Goal: Task Accomplishment & Management: Manage account settings

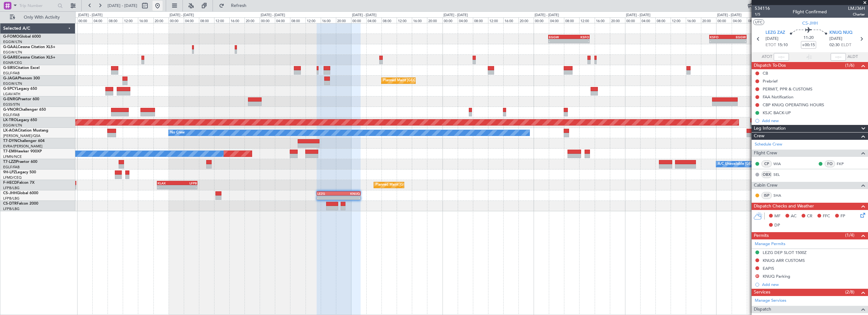
click at [163, 6] on button at bounding box center [157, 6] width 10 height 10
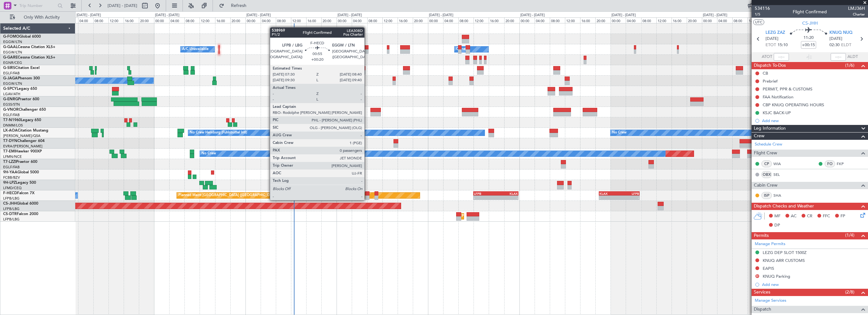
click at [367, 194] on div at bounding box center [367, 193] width 5 height 4
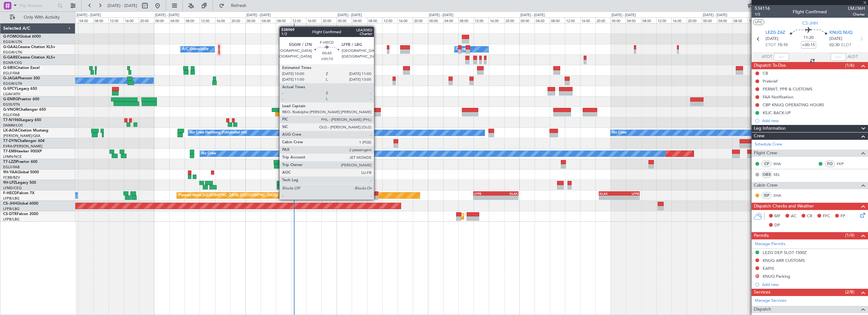
type input "+00:20"
type input "0"
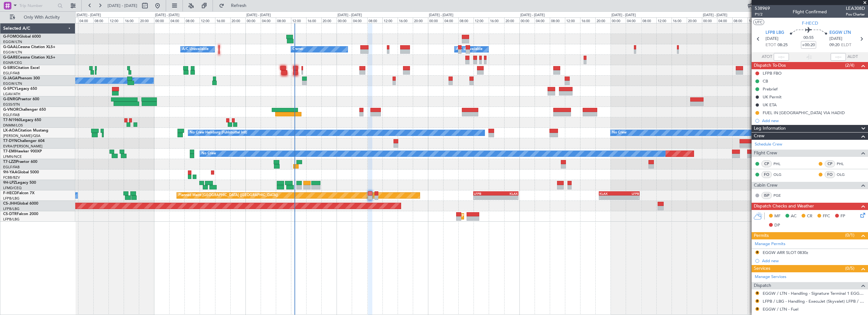
click at [578, 255] on div "- - EGGW 03:55 Z KSFO 14:45 Z Owner A/C Unavailable Owner A/C Unavailable A/C U…" at bounding box center [471, 169] width 793 height 292
drag, startPoint x: 258, startPoint y: 8, endPoint x: 291, endPoint y: 3, distance: 33.5
click at [252, 8] on span "Refresh" at bounding box center [239, 5] width 27 height 4
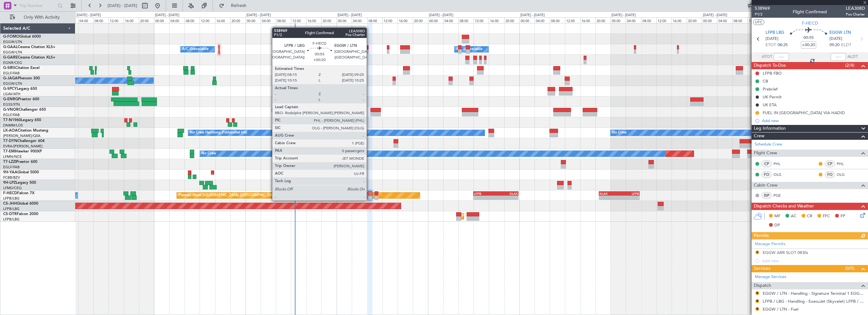
click at [369, 194] on div at bounding box center [370, 193] width 5 height 4
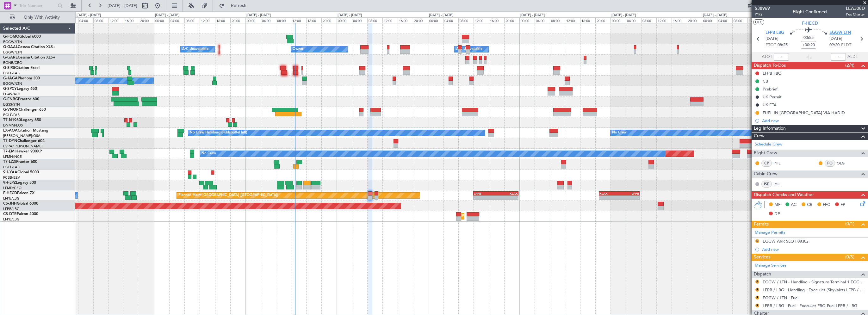
click at [830, 30] on span "EGGW LTN" at bounding box center [840, 33] width 22 height 6
click at [787, 126] on div "Leg Information" at bounding box center [810, 128] width 116 height 7
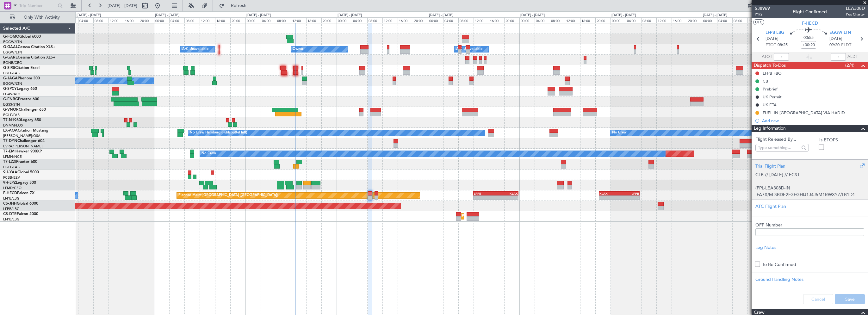
click at [770, 164] on div "Trial Flight Plan" at bounding box center [809, 166] width 109 height 7
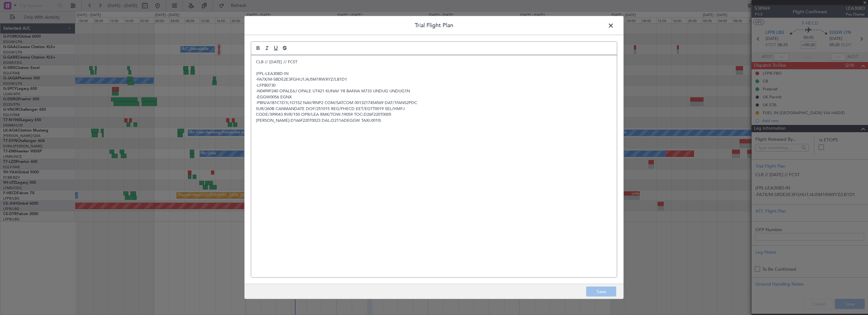
drag, startPoint x: 248, startPoint y: 61, endPoint x: 255, endPoint y: 62, distance: 7.0
click at [248, 61] on div "Trial Flight Plan CLB // 13OCT // FCST (FPL-LEA308D-IN -FA7X/M-SBDE2E3FGHIJ1J4J…" at bounding box center [434, 157] width 380 height 283
click at [256, 62] on p "CLB // [DATE] // FCST" at bounding box center [434, 62] width 356 height 6
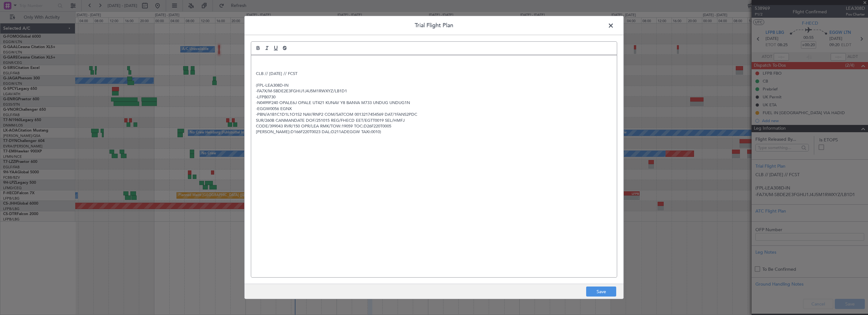
click at [256, 60] on p at bounding box center [434, 62] width 356 height 6
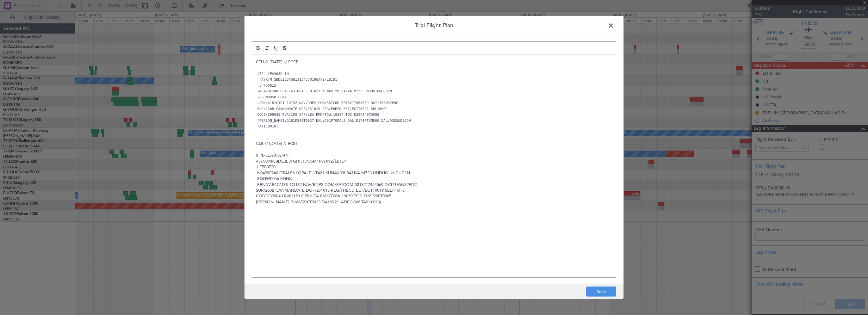
click at [473, 237] on div "CTU // 14OCT // FCST (FPL-LEA308D-IN -FA7X/M-SBDE2E3FGHIJ1J4J5M1RWXYZ/LB1D1 -LF…" at bounding box center [434, 166] width 366 height 222
click at [603, 293] on button "Save" at bounding box center [601, 292] width 30 height 10
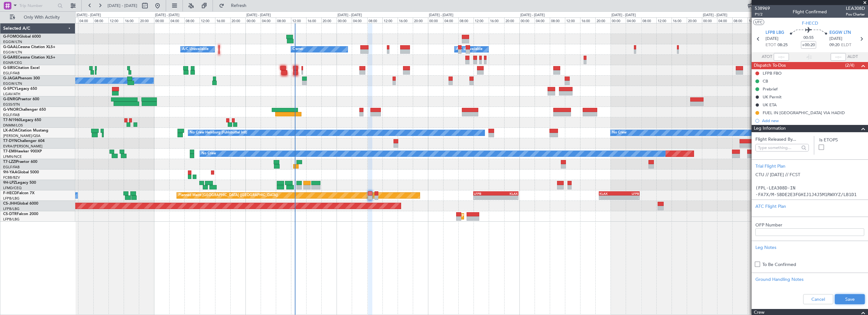
click at [843, 299] on button "Save" at bounding box center [850, 299] width 30 height 10
click at [474, 256] on div "- - EGGW 03:55 Z KSFO 14:45 Z Owner A/C Unavailable Owner A/C Unavailable A/C U…" at bounding box center [471, 169] width 793 height 292
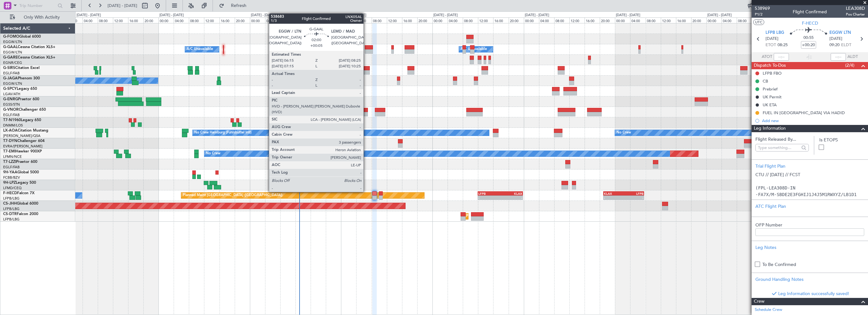
click at [366, 46] on div at bounding box center [369, 47] width 9 height 4
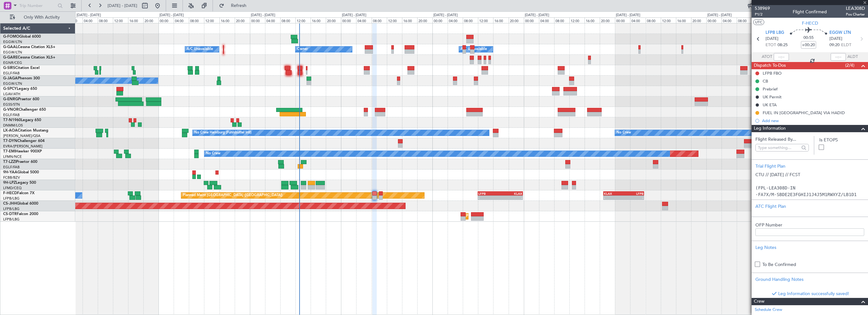
type input "+00:05"
type input "3"
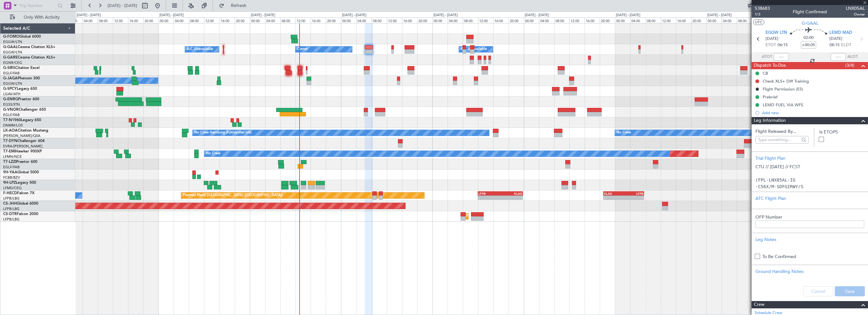
click at [653, 275] on div "- - EGGW 03:55 Z KSFO 14:45 Z Owner A/C Unavailable Owner A/C Unavailable A/C U…" at bounding box center [471, 169] width 793 height 292
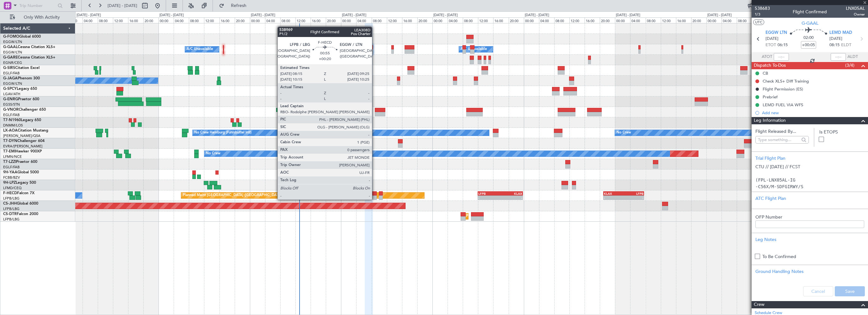
click at [375, 193] on div at bounding box center [374, 193] width 5 height 4
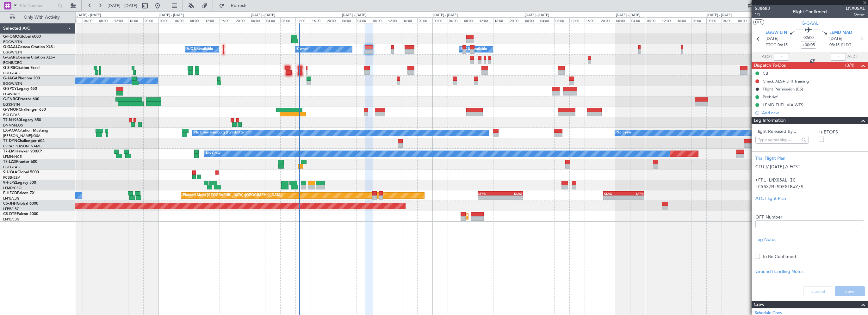
type input "+00:20"
type input "0"
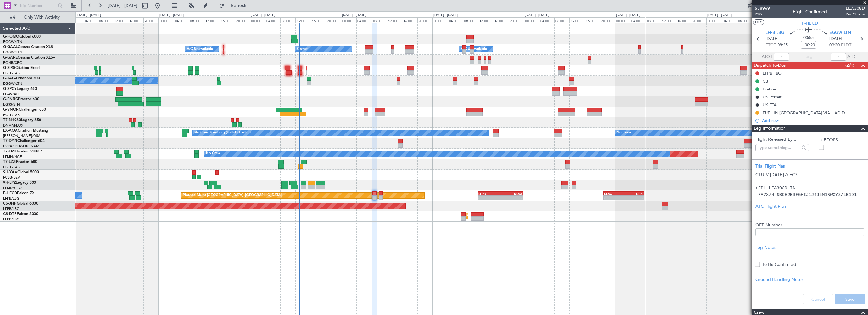
click at [607, 253] on div "- - EGGW 03:55 Z KSFO 14:45 Z Owner A/C Unavailable Owner A/C Unavailable A/C U…" at bounding box center [471, 169] width 793 height 292
click at [859, 128] on span at bounding box center [863, 129] width 8 height 8
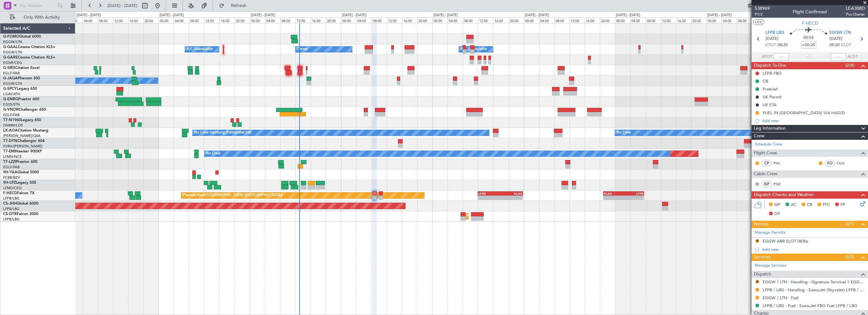
click at [644, 238] on div "- - EGGW 03:55 Z KSFO 14:45 Z Owner A/C Unavailable Owner A/C Unavailable A/C U…" at bounding box center [471, 169] width 793 height 292
click at [790, 128] on div "Leg Information" at bounding box center [810, 128] width 116 height 7
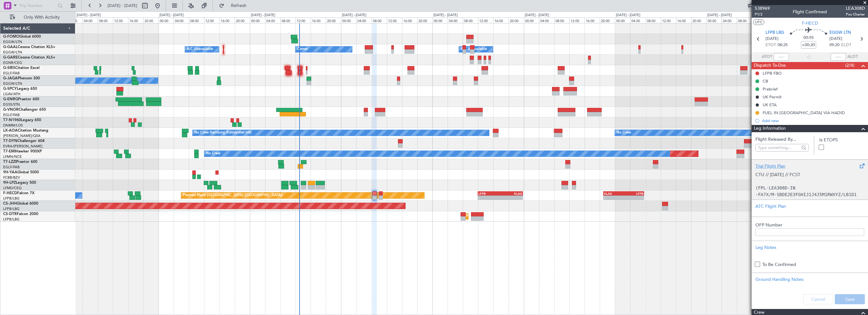
click at [771, 165] on div "Trial Flight Plan" at bounding box center [809, 166] width 109 height 7
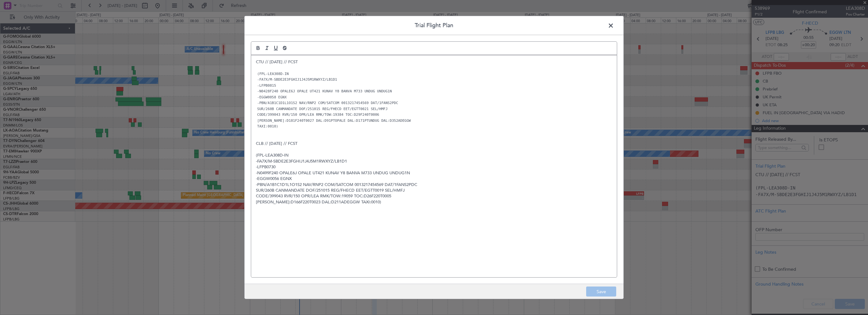
drag, startPoint x: 610, startPoint y: 24, endPoint x: 700, endPoint y: 30, distance: 90.6
click at [614, 24] on span at bounding box center [614, 27] width 0 height 13
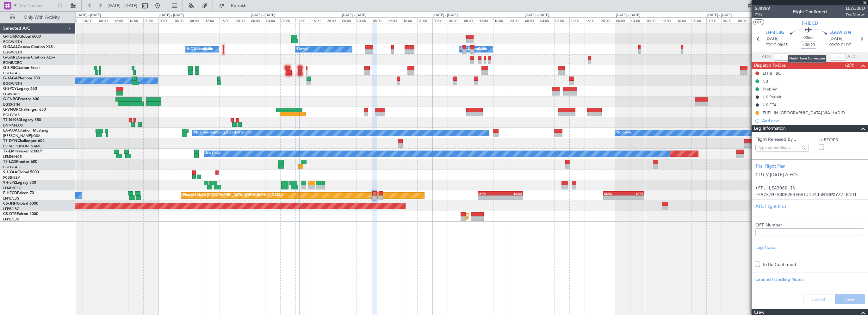
click at [810, 44] on input "+00:20" at bounding box center [808, 45] width 15 height 8
click at [809, 43] on input "+00:20" at bounding box center [808, 45] width 15 height 8
click at [813, 45] on input "+00:20" at bounding box center [808, 45] width 15 height 8
click at [813, 43] on input "+00:20" at bounding box center [808, 45] width 15 height 8
click at [682, 277] on div "- - EGGW 03:55 Z KSFO 14:45 Z Owner A/C Unavailable Owner A/C Unavailable A/C U…" at bounding box center [471, 169] width 793 height 292
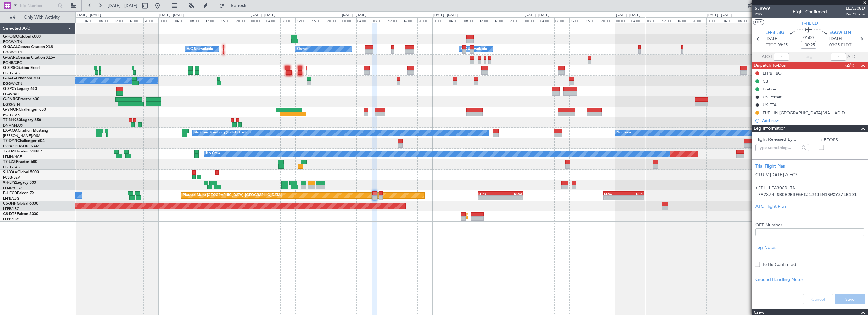
type input "+00:25"
click at [854, 127] on div at bounding box center [860, 129] width 13 height 8
click at [666, 273] on div "- - EGGW 03:55 Z KSFO 14:45 Z Owner A/C Unavailable Owner A/C Unavailable A/C U…" at bounding box center [471, 169] width 793 height 292
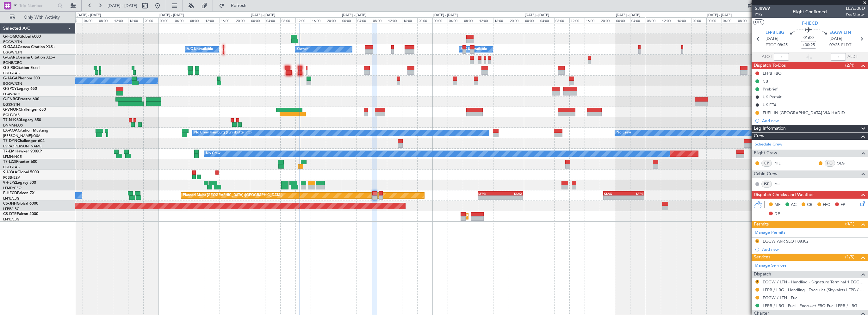
click at [715, 242] on div "- - EGGW 03:55 Z KSFO 14:45 Z Owner A/C Unavailable Owner A/C Unavailable A/C U…" at bounding box center [471, 169] width 793 height 292
click at [865, 1] on span at bounding box center [865, 3] width 6 height 6
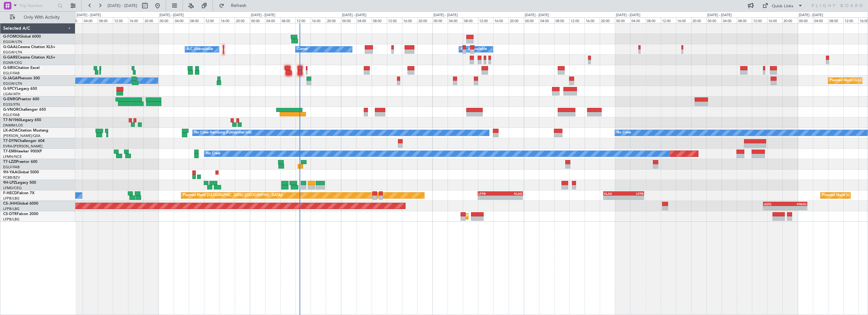
click at [373, 247] on div "- - EGGW 03:55 Z KSFO 14:45 Z Owner A/C Unavailable Owner A/C Unavailable A/C U…" at bounding box center [471, 169] width 793 height 292
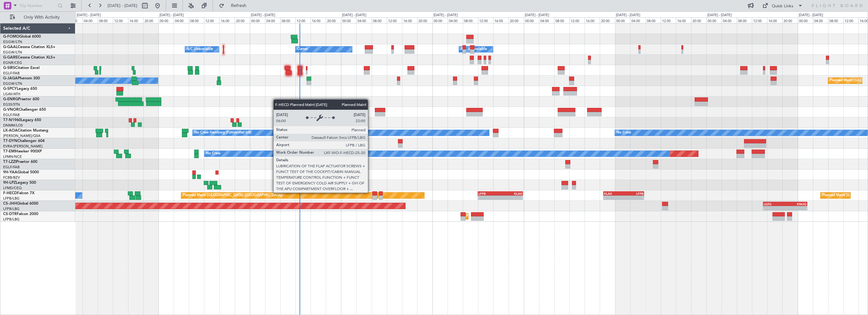
click at [371, 193] on div "Planned Maint [GEOGRAPHIC_DATA] ([GEOGRAPHIC_DATA])" at bounding box center [302, 196] width 243 height 6
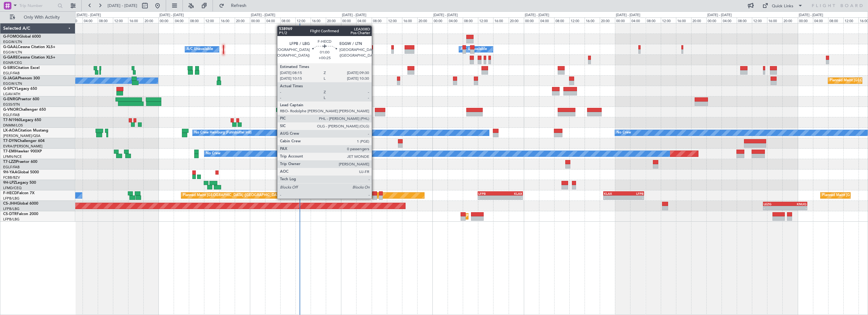
click at [375, 192] on div at bounding box center [374, 193] width 5 height 4
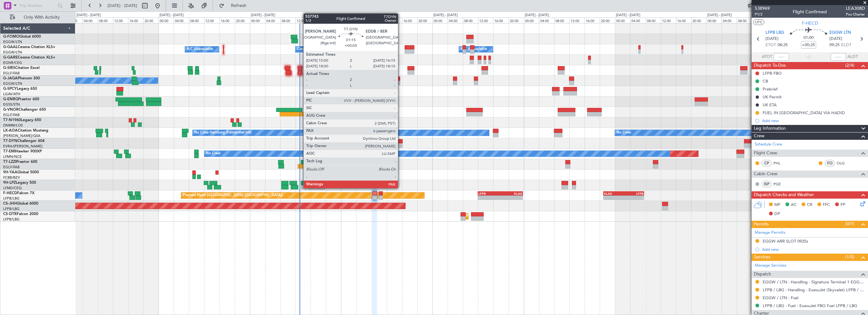
click at [400, 141] on div at bounding box center [400, 141] width 5 height 4
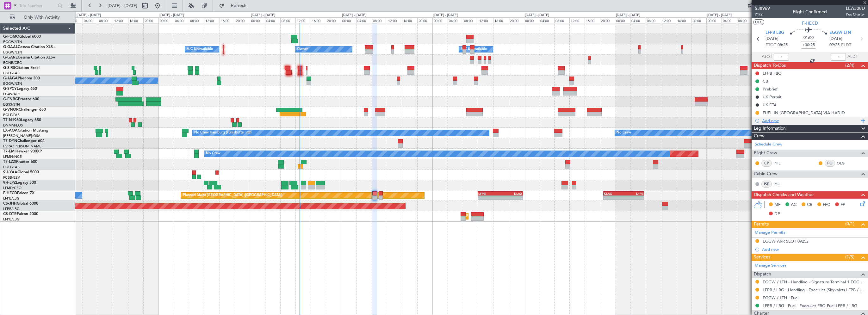
type input "+00:05"
type input "6"
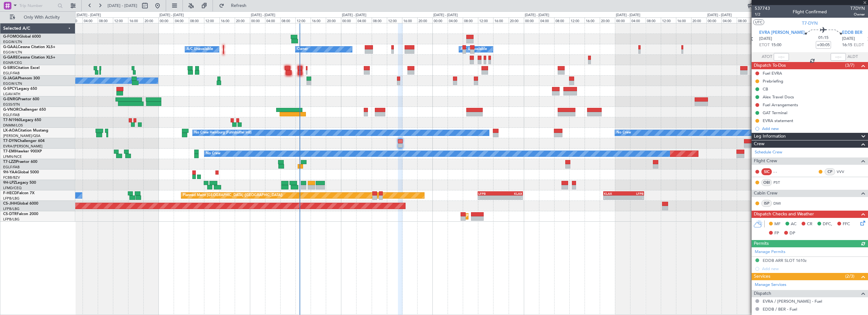
click at [773, 79] on mat-tooltip-component "Fuel EVRA" at bounding box center [773, 84] width 28 height 17
drag, startPoint x: 773, startPoint y: 82, endPoint x: 793, endPoint y: 86, distance: 20.7
click at [773, 82] on div "Fuel EVRA" at bounding box center [772, 84] width 19 height 8
click at [769, 83] on div "Prebriefing" at bounding box center [773, 80] width 21 height 5
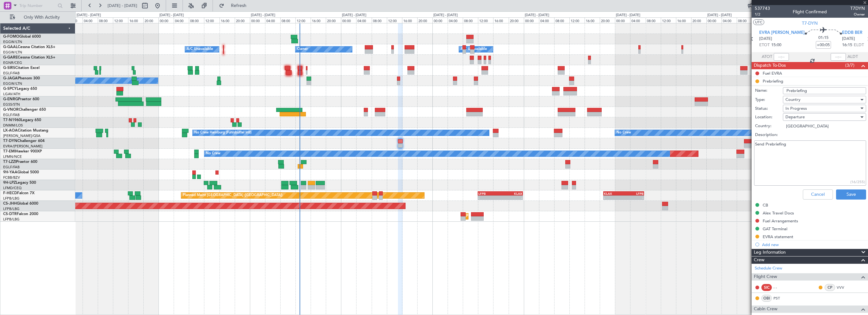
drag, startPoint x: 798, startPoint y: 147, endPoint x: 705, endPoint y: 153, distance: 93.5
click at [707, 152] on fb-app "12 Oct 2025 - 20 Oct 2025 Refresh Quick Links Only With Activity - - EGGW 03:55…" at bounding box center [434, 160] width 868 height 310
type textarea "11500"
click at [804, 109] on span "In Progress" at bounding box center [796, 109] width 22 height 6
click at [803, 139] on span "Completed" at bounding box center [821, 139] width 74 height 9
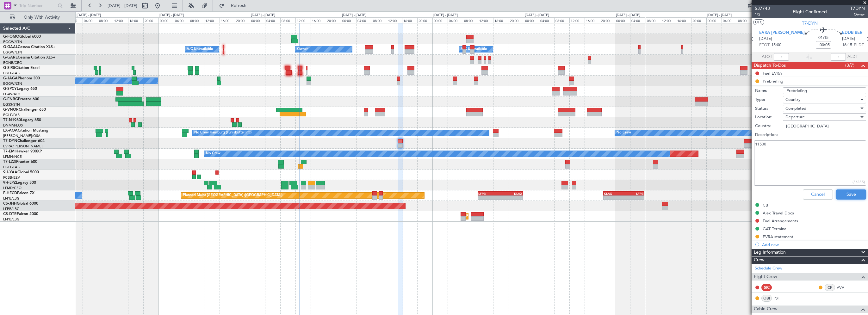
click at [848, 192] on button "Save" at bounding box center [851, 194] width 30 height 10
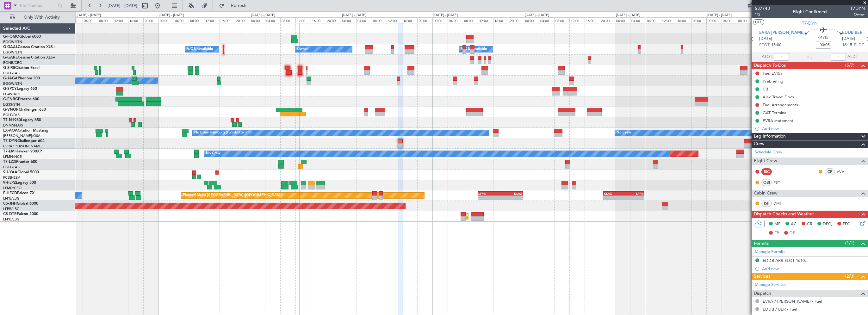
click at [372, 281] on div "- - EGGW 03:55 Z KSFO 14:45 Z Owner A/C Unavailable Owner A/C Unavailable A/C U…" at bounding box center [471, 169] width 793 height 292
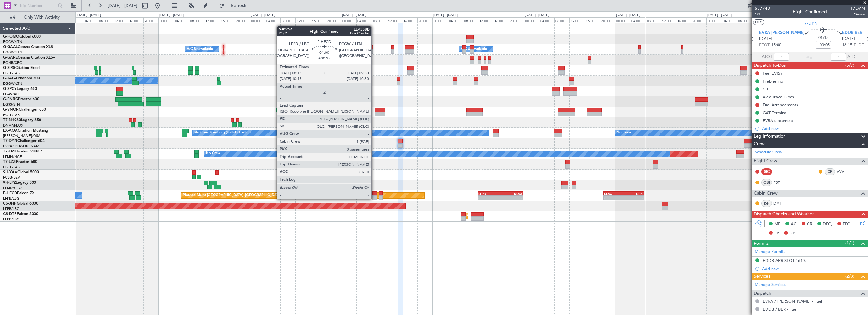
click at [374, 193] on div at bounding box center [374, 193] width 5 height 4
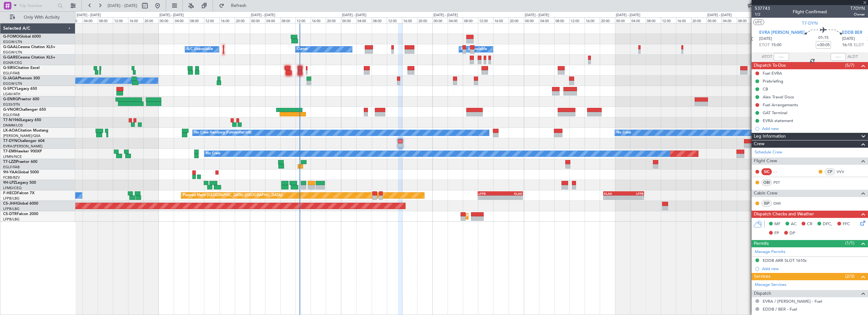
type input "+00:25"
type input "0"
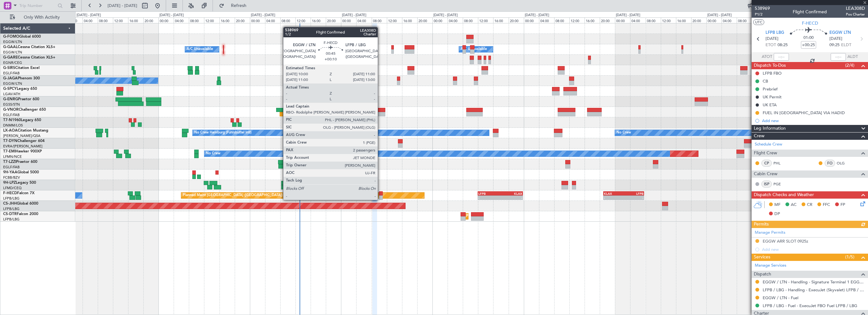
click at [381, 194] on div at bounding box center [381, 193] width 4 height 4
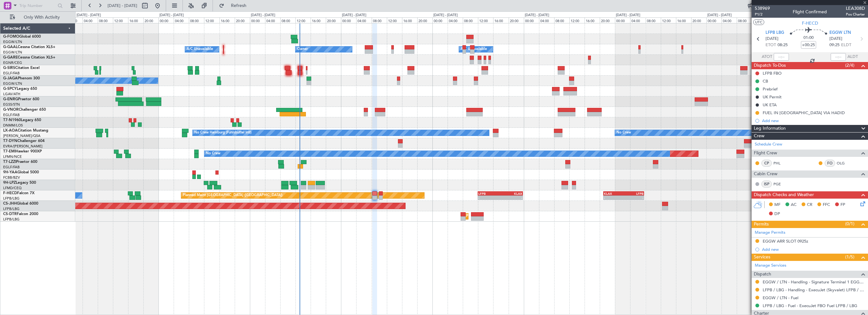
type input "+00:10"
type input "2"
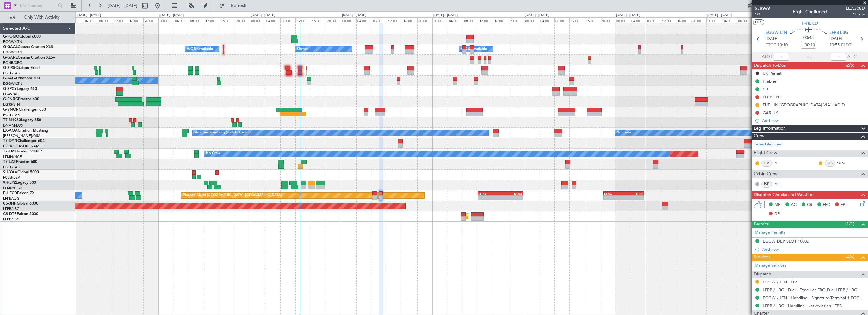
click at [583, 290] on div "- - EGGW 03:55 Z KSFO 14:45 Z Owner A/C Unavailable Owner A/C Unavailable A/C U…" at bounding box center [471, 169] width 793 height 292
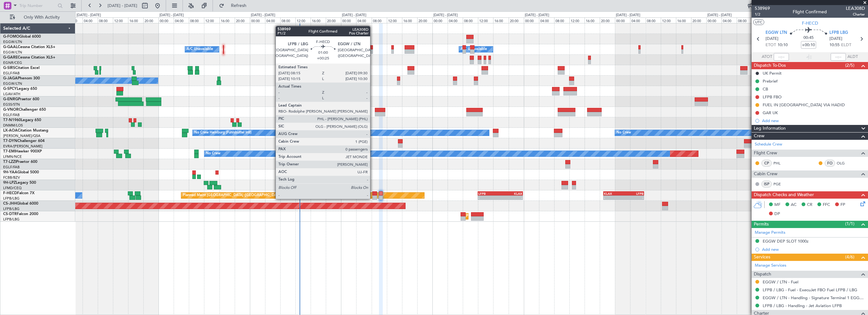
click at [373, 193] on div at bounding box center [374, 193] width 5 height 4
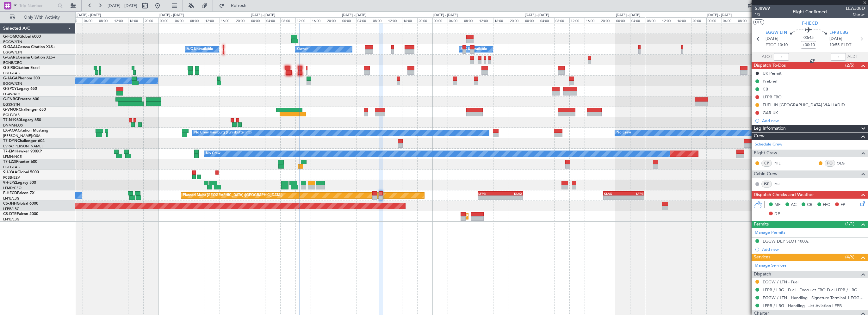
type input "+00:25"
type input "0"
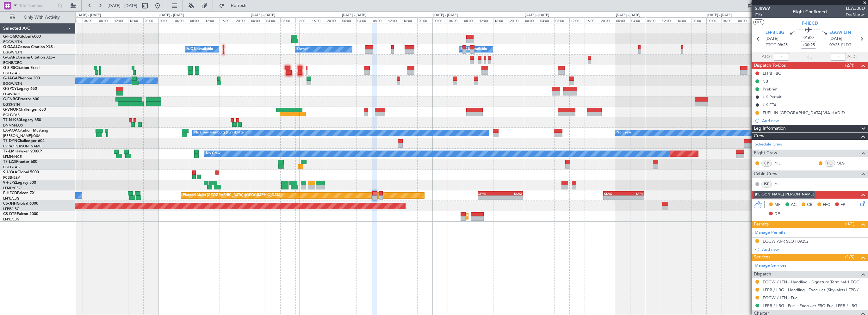
click at [777, 183] on link "PGE" at bounding box center [780, 184] width 14 height 6
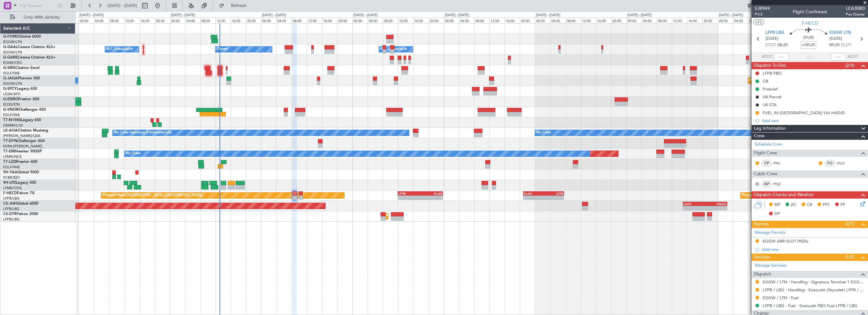
click at [252, 97] on div "- - EGGW 03:55 Z KSFO 14:45 Z Owner A/C Unavailable Owner A/C Unavailable Plann…" at bounding box center [471, 122] width 792 height 198
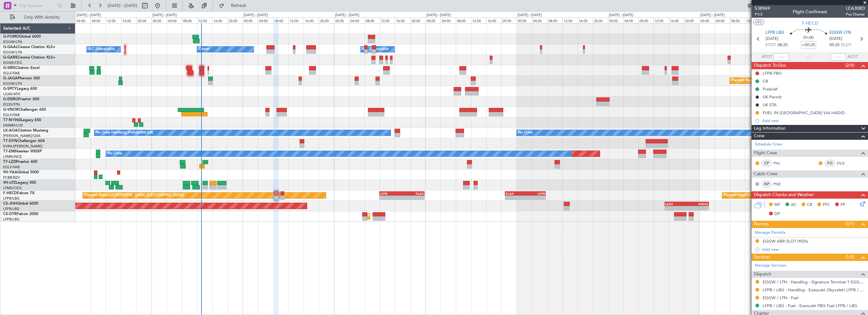
drag, startPoint x: 252, startPoint y: 4, endPoint x: 437, endPoint y: 60, distance: 193.5
click at [252, 4] on span "Refresh" at bounding box center [239, 5] width 27 height 4
click at [266, 236] on div "- - EGGW 03:55 Z KSFO 14:45 Z - - KSFO 22:15 Z EGGW 08:00 Z Owner A/C Unavailab…" at bounding box center [471, 169] width 793 height 292
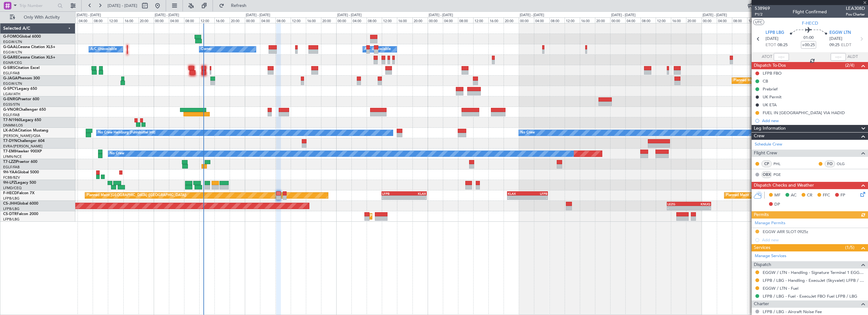
click at [421, 262] on div "- - EGGW 03:55 Z KSFO 14:45 Z - - KSFO 22:15 Z EGGW 08:00 Z Owner Owner A/C Una…" at bounding box center [471, 169] width 793 height 292
click at [839, 30] on span "EGGW LTN" at bounding box center [840, 33] width 22 height 6
click at [415, 236] on div "- - EGGW 03:55 Z KSFO 14:45 Z - - KSFO 22:15 Z EGGW 08:00 Z Owner Owner A/C Una…" at bounding box center [471, 169] width 793 height 292
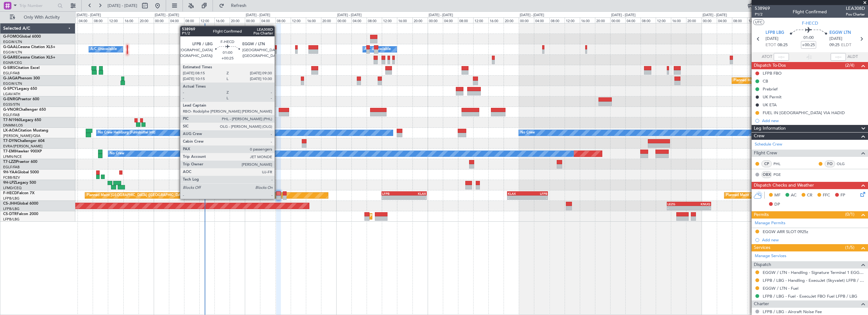
click at [277, 193] on div at bounding box center [278, 193] width 5 height 4
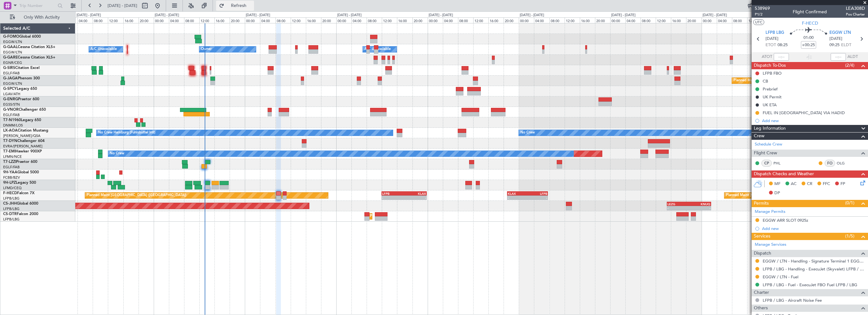
click at [252, 3] on span "Refresh" at bounding box center [239, 5] width 27 height 4
click at [262, 244] on div "- - EGGW 03:55 Z KSFO 14:45 Z - - KSFO 22:15 Z EGGW 08:00 Z Owner Owner A/C Una…" at bounding box center [471, 169] width 793 height 292
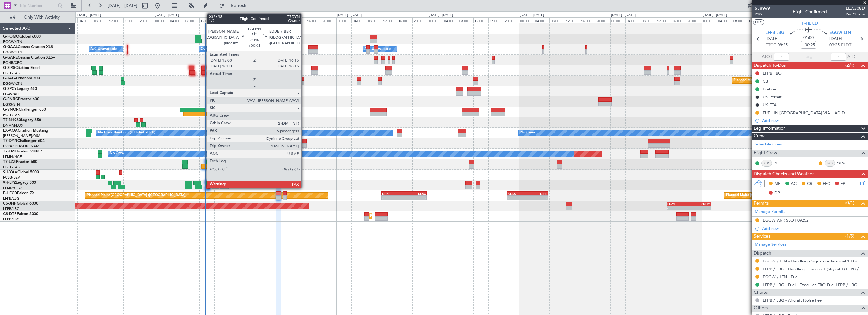
click at [304, 140] on div at bounding box center [304, 141] width 5 height 4
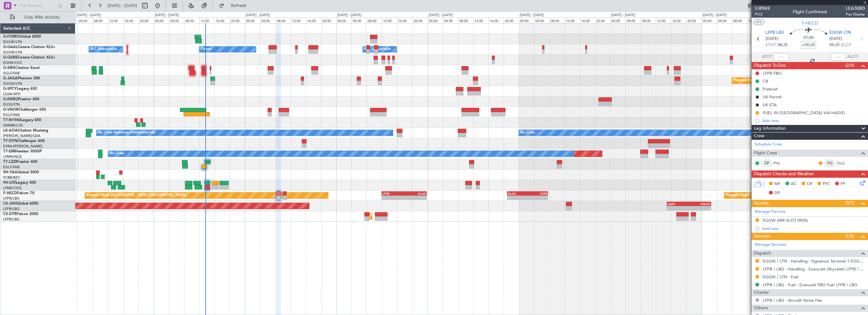
type input "+00:05"
type input "6"
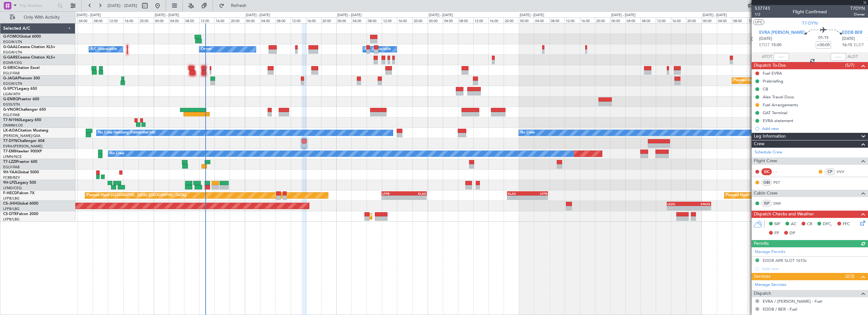
click at [467, 272] on div "- - EGGW 03:55 Z KSFO 14:45 Z - - KSFO 22:15 Z EGGW 08:00 Z Owner A/C Unavailab…" at bounding box center [471, 169] width 793 height 292
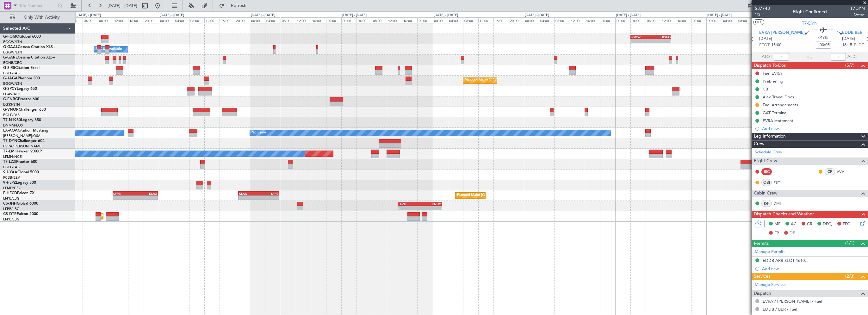
click at [261, 89] on div "- - EGGW 03:55 Z KSFO 14:45 Z - - KSFO 22:15 Z EGGW 08:00 Z Owner A/C Unavailab…" at bounding box center [471, 122] width 792 height 198
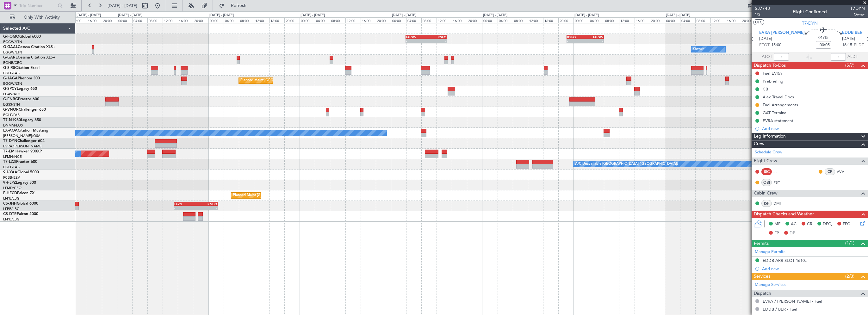
click at [326, 76] on div "- - EGGW 03:55 Z KSFO 14:45 Z - - KSFO 22:15 Z EGGW 08:00 Z Owner A/C Unavailab…" at bounding box center [471, 122] width 792 height 198
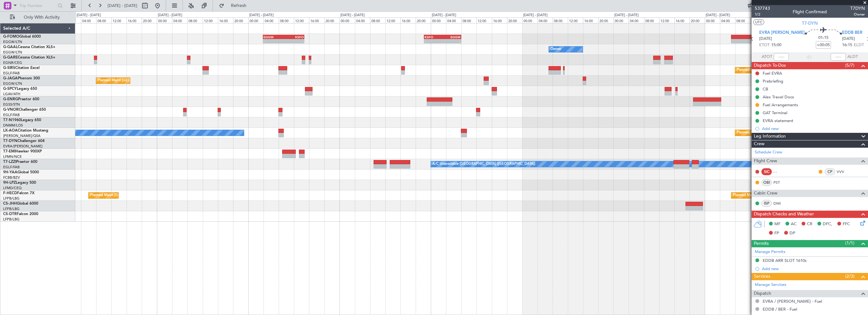
click at [358, 77] on div "- - EGGW 03:55 Z KSFO 14:45 Z - - KSFO 22:15 Z EGGW 08:00 Z Owner Planned Maint…" at bounding box center [471, 122] width 792 height 198
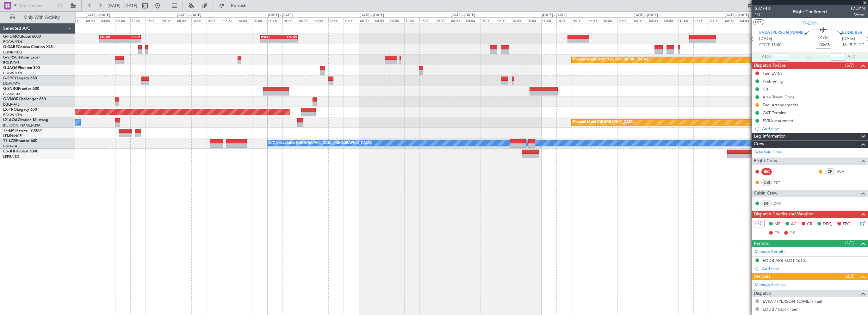
click at [251, 55] on div "- - EGGW 03:55 Z KSFO 14:45 Z - - KSFO 22:15 Z EGGW 08:00 Z Planned Maint Oxfor…" at bounding box center [471, 91] width 792 height 136
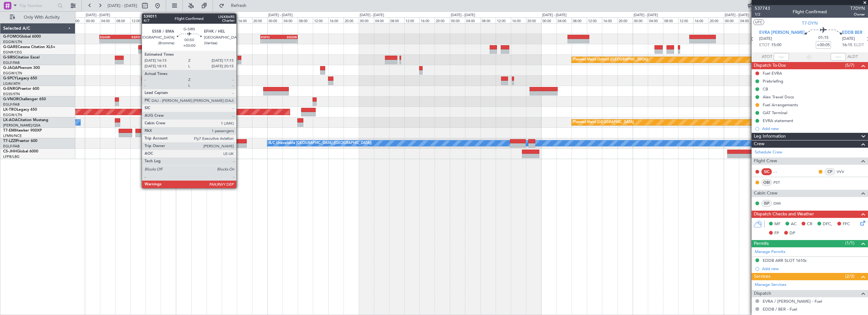
click at [239, 58] on div at bounding box center [240, 58] width 4 height 4
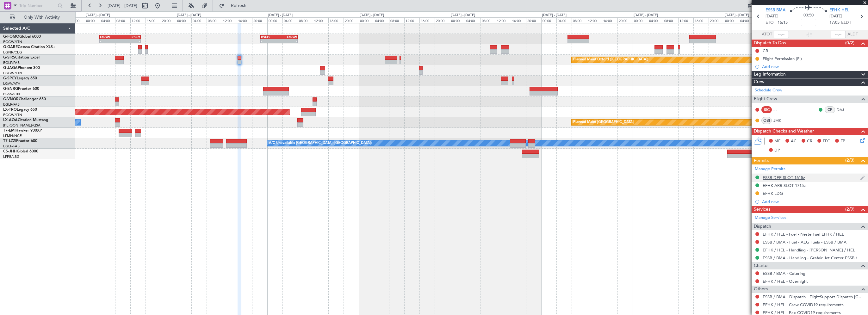
scroll to position [63, 0]
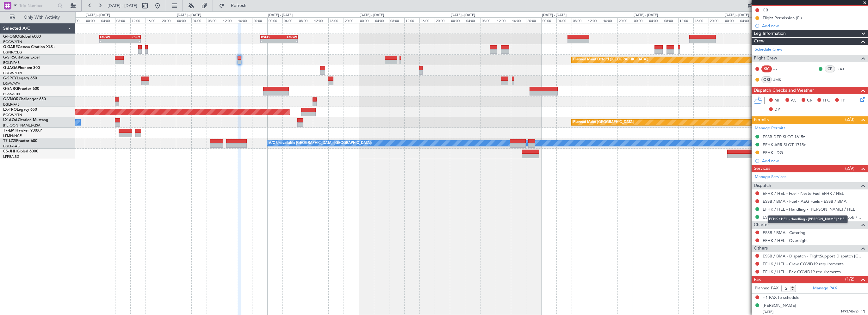
click at [799, 208] on link "EFHK / HEL - Handling - [PERSON_NAME] / HEL" at bounding box center [809, 209] width 92 height 5
click at [230, 226] on div "- - EGGW 03:55 Z KSFO 14:45 Z - - KSFO 22:15 Z EGGW 08:00 Z Planned Maint Oxfor…" at bounding box center [471, 169] width 793 height 292
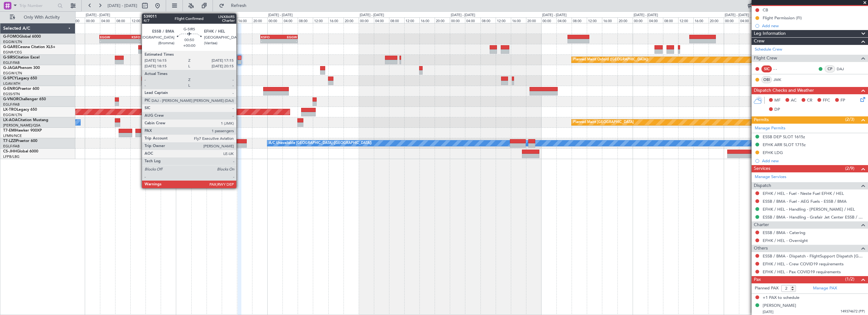
click at [239, 58] on div at bounding box center [240, 58] width 4 height 4
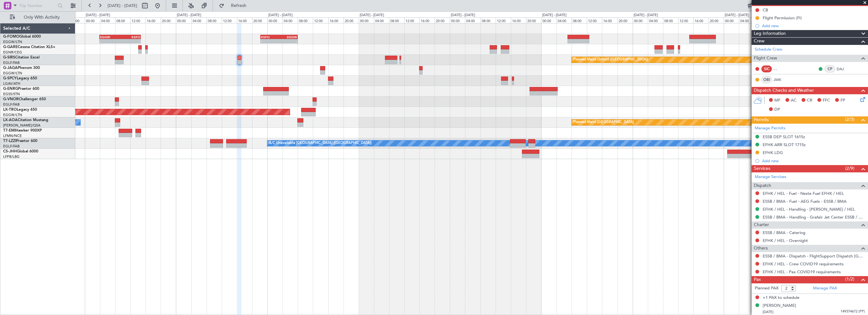
click at [416, 270] on div "- - EGGW 03:55 Z KSFO 14:45 Z - - KSFO 22:15 Z EGGW 08:00 Z Planned Maint Oxfor…" at bounding box center [471, 169] width 793 height 292
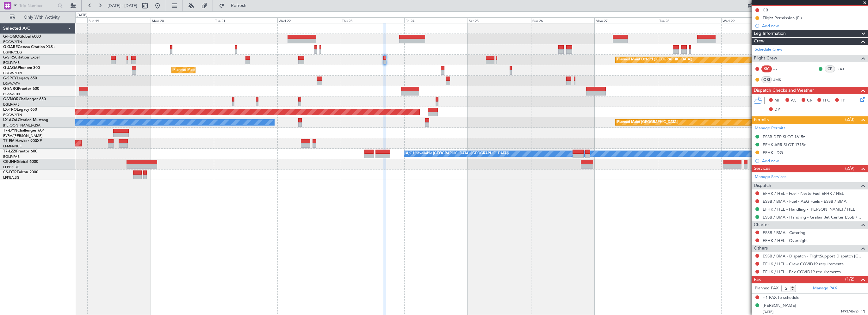
click at [416, 61] on div "Planned Maint Oxford (Kidlington) Planned Maint Bournemouth Planned Maint Bourn…" at bounding box center [471, 60] width 792 height 10
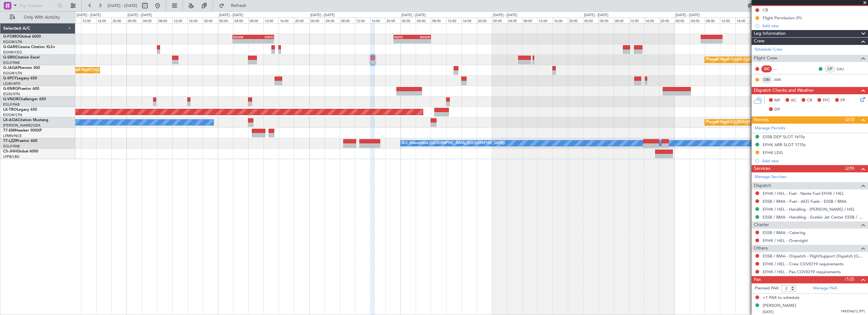
click at [457, 245] on div "- - EGGW 03:55 Z KSFO 14:45 Z - - KSFO 22:15 Z EGGW 08:00 Z Planned Maint Oxfor…" at bounding box center [471, 169] width 793 height 292
click at [449, 230] on div "- - EGGW 03:55 Z KSFO 14:45 Z - - KSFO 22:15 Z EGGW 08:00 Z Planned Maint Oxfor…" at bounding box center [471, 169] width 793 height 292
click at [457, 222] on div "- - EGGW 03:55 Z KSFO 14:45 Z - - KSFO 22:15 Z EGGW 08:00 Z Planned Maint Oxfor…" at bounding box center [471, 169] width 793 height 292
click at [552, 272] on div "- - EGGW 03:55 Z KSFO 14:45 Z - - KSFO 22:15 Z EGGW 08:00 Z Planned Maint Oxfor…" at bounding box center [471, 169] width 793 height 292
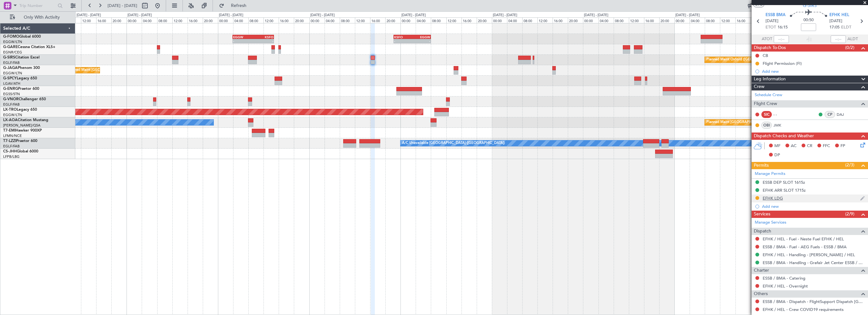
scroll to position [0, 0]
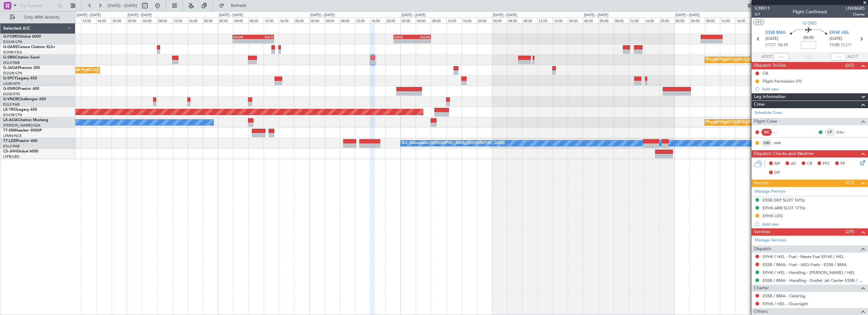
click at [414, 238] on div "- - EGGW 03:55 Z KSFO 14:45 Z - - KSFO 22:15 Z EGGW 08:00 Z Planned Maint Oxfor…" at bounding box center [471, 169] width 793 height 292
click at [599, 224] on div "- - EGGW 03:55 Z KSFO 14:45 Z - - KSFO 22:15 Z EGGW 08:00 Z Planned Maint Oxfor…" at bounding box center [471, 169] width 793 height 292
click at [531, 87] on div at bounding box center [471, 91] width 792 height 10
click at [247, 7] on span "Refresh" at bounding box center [239, 5] width 27 height 4
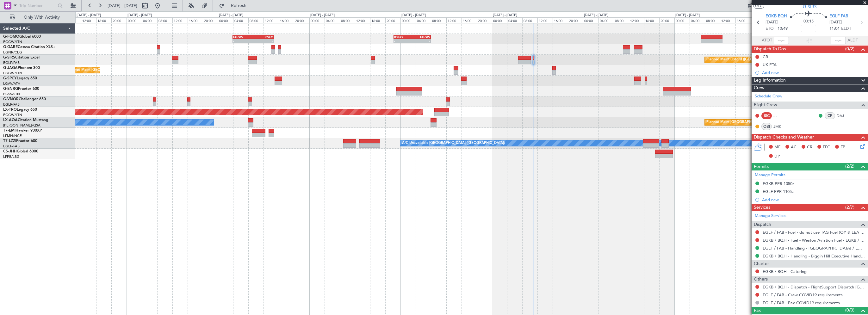
scroll to position [25, 0]
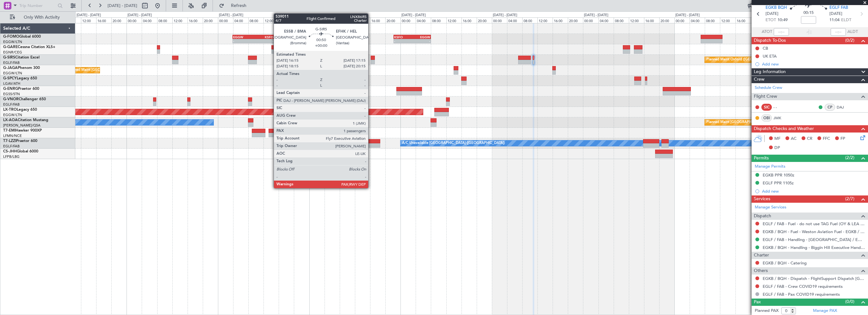
click at [371, 57] on div at bounding box center [373, 58] width 4 height 4
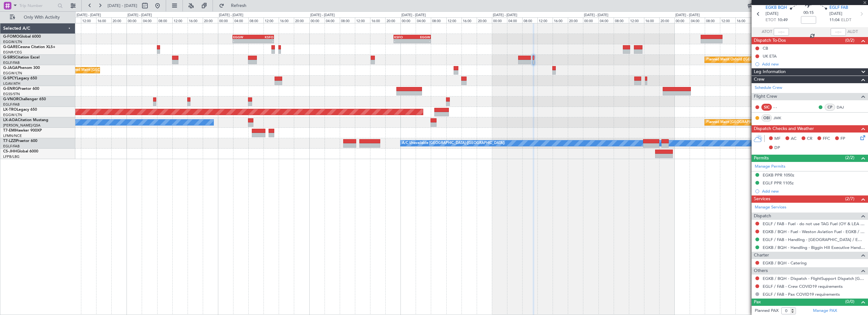
type input "2"
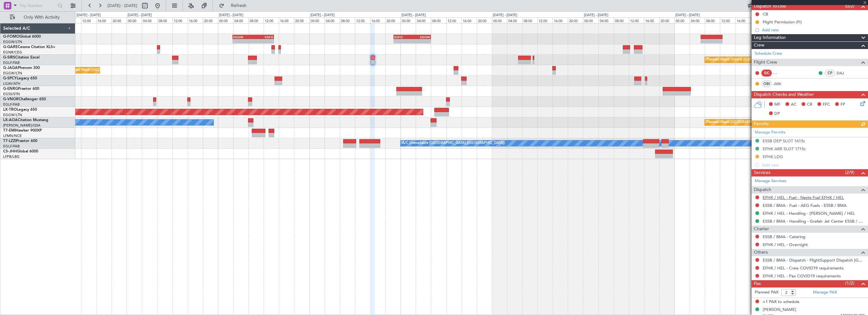
scroll to position [63, 0]
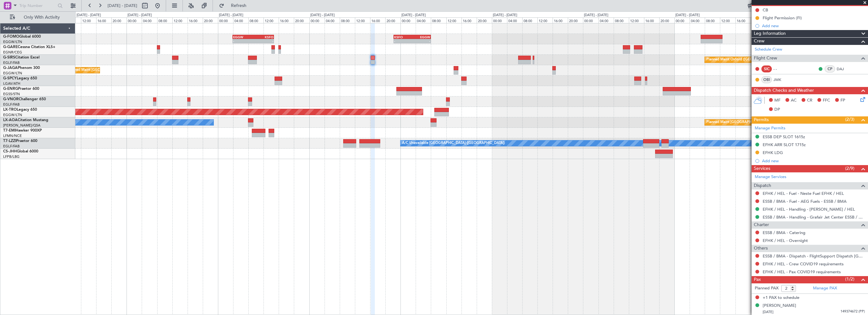
click at [548, 206] on div "- - EGGW 03:55 Z KSFO 14:45 Z - - KSFO 22:15 Z EGGW 08:00 Z Planned Maint Oxfor…" at bounding box center [471, 169] width 793 height 292
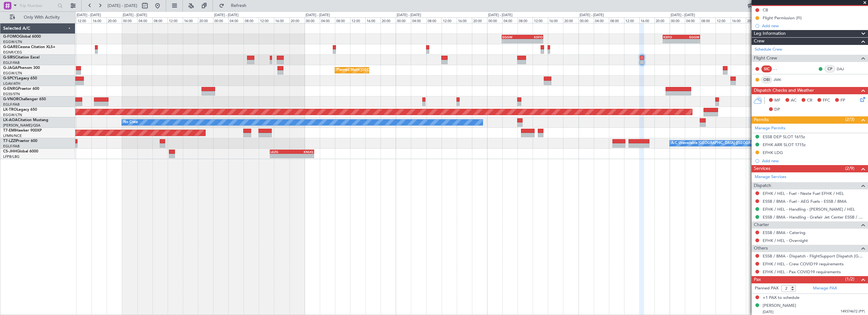
click at [468, 230] on div "- - EGGW 03:55 Z KSFO 14:45 Z - - KSFO 22:15 Z EGGW 08:00 Z Planned Maint Oxfor…" at bounding box center [471, 169] width 793 height 292
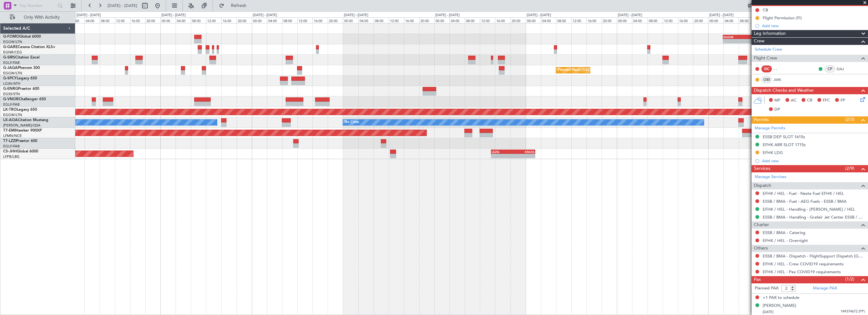
click at [454, 242] on div "- - EGGW 03:55 Z KSFO 14:45 Z - - KSFO 22:15 Z EGGW 08:00 Z Planned Maint Paris…" at bounding box center [471, 169] width 793 height 292
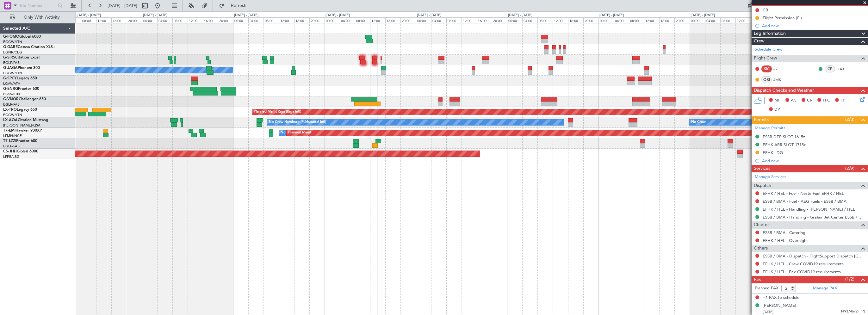
click at [361, 250] on div "A/C Unavailable No Crew Planned Maint Paris (Le Bourget) Planned Maint Riga (Ri…" at bounding box center [471, 169] width 793 height 292
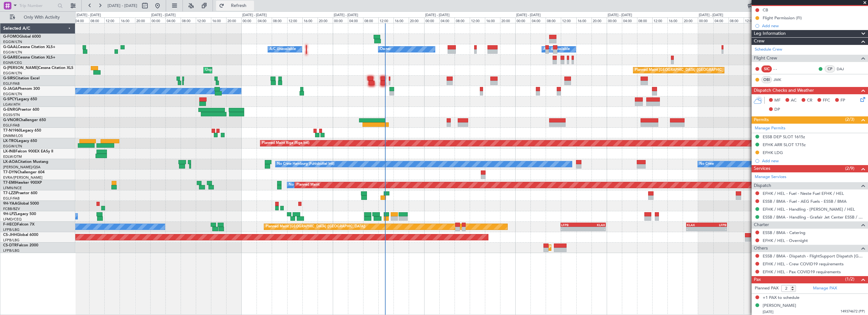
click at [252, 3] on span "Refresh" at bounding box center [239, 5] width 27 height 4
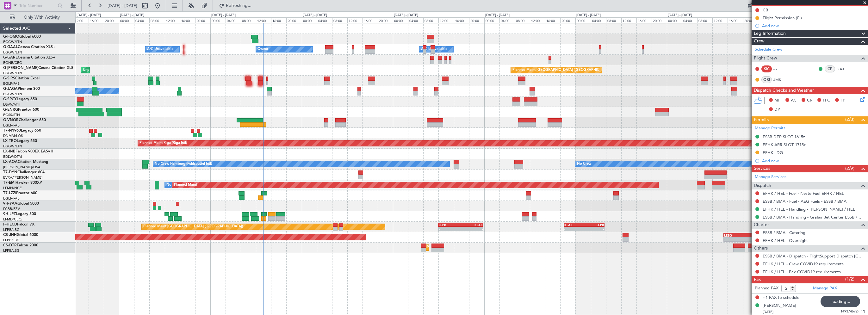
click at [459, 289] on div "- - EGGW 03:55 Z KSFO 14:45 Z Owner Owner A/C Unavailable A/C Unavailable Unpla…" at bounding box center [471, 169] width 793 height 292
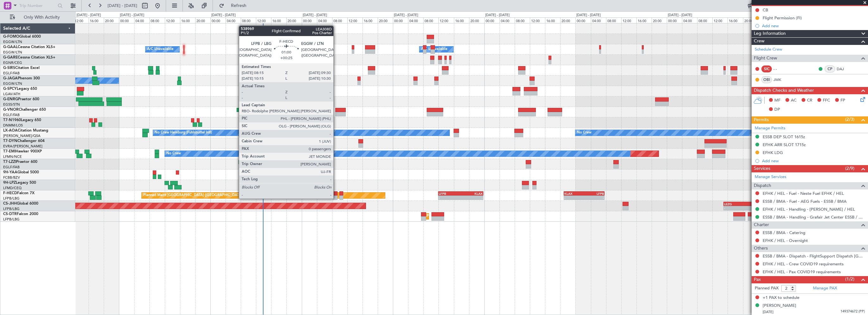
click at [336, 192] on div at bounding box center [335, 193] width 5 height 4
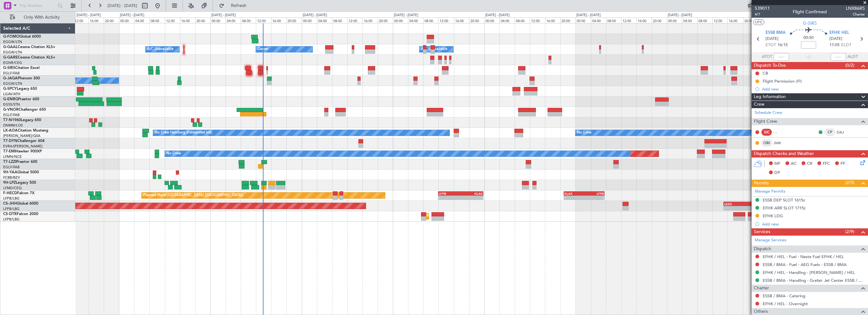
scroll to position [63, 0]
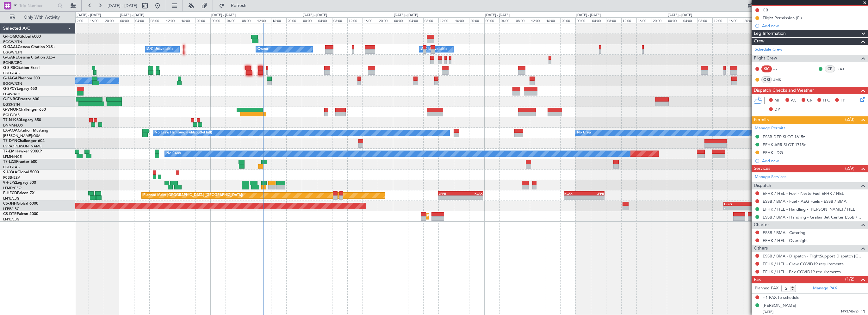
click at [275, 249] on div "- - EGGW 03:55 Z KSFO 14:45 Z Owner Owner A/C Unavailable A/C Unavailable No Cr…" at bounding box center [471, 169] width 793 height 292
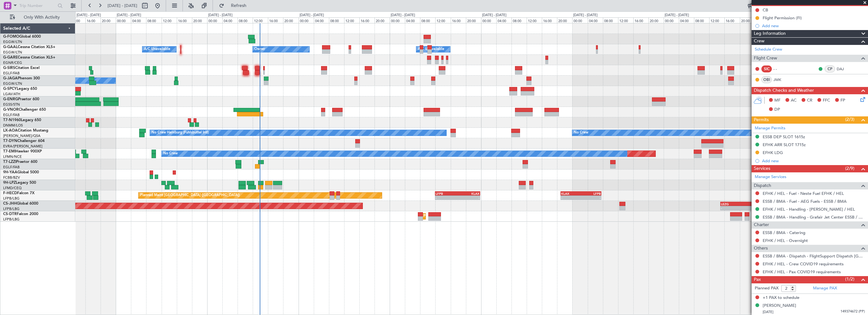
click at [254, 269] on div "- - EGGW 03:55 Z KSFO 14:45 Z Owner Owner A/C Unavailable A/C Unavailable No Cr…" at bounding box center [471, 169] width 793 height 292
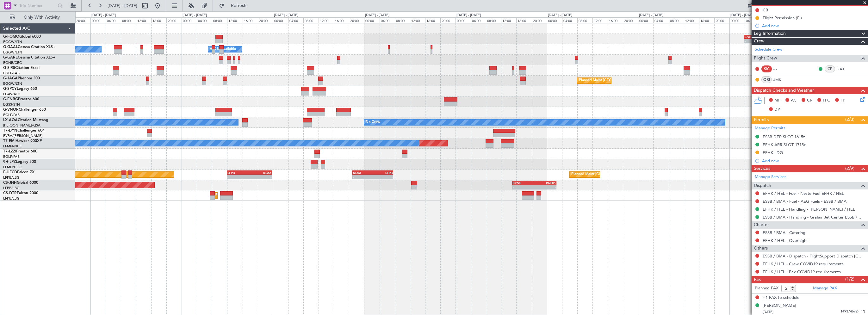
click at [325, 257] on div "- - EGGW 03:55 Z KSFO 14:45 Z - - KSFO 22:15 Z EGGW 08:00 Z Owner Owner A/C Una…" at bounding box center [471, 169] width 793 height 292
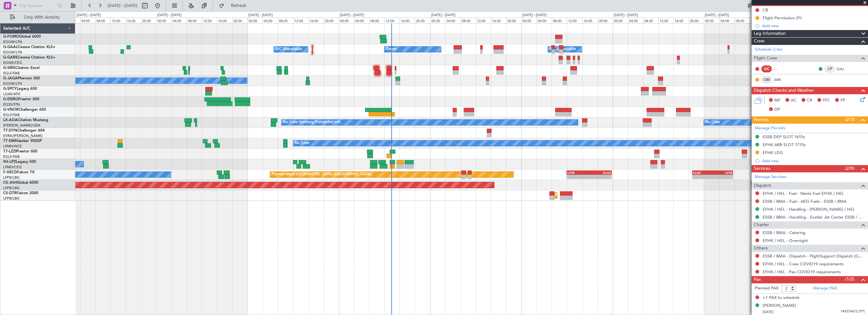
click at [469, 48] on div "Owner Owner A/C Unavailable A/C Unavailable A/C Unavailable No Crew Planned Mai…" at bounding box center [471, 111] width 792 height 177
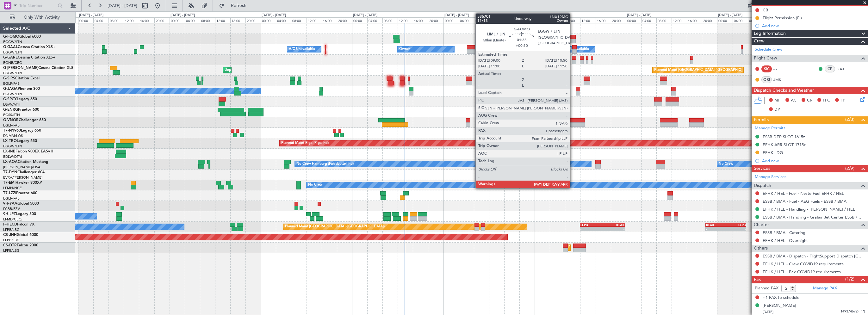
click at [573, 36] on div at bounding box center [571, 37] width 7 height 4
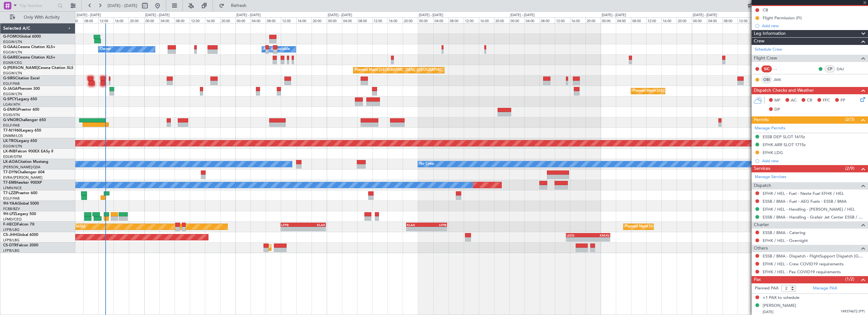
click at [257, 45] on div "- - EGGW 03:55 Z KSFO 14:45 Z - - KSFO 22:15 Z EGGW 08:00 Z Owner Owner A/C Una…" at bounding box center [471, 138] width 792 height 230
type input "+00:10"
type input "1"
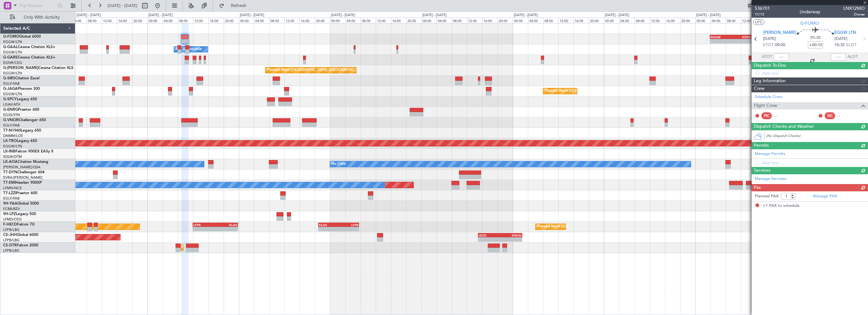
scroll to position [0, 0]
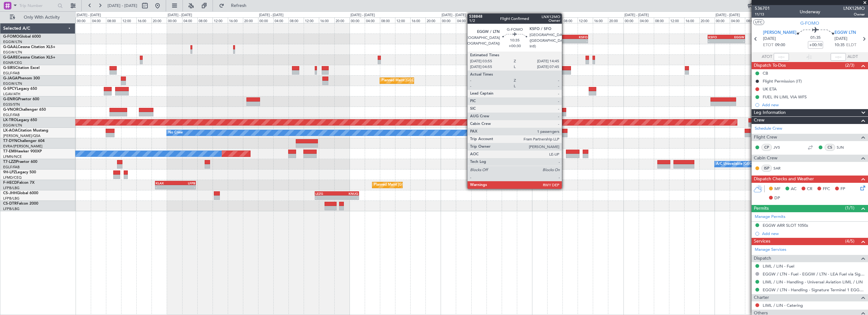
click at [564, 35] on div "EGGW" at bounding box center [557, 37] width 20 height 4
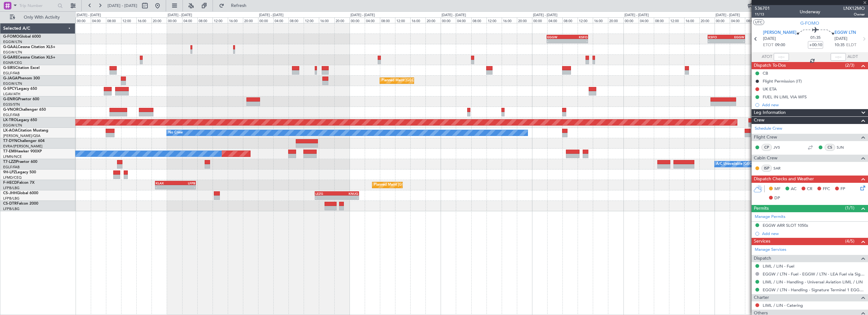
type input "+00:30"
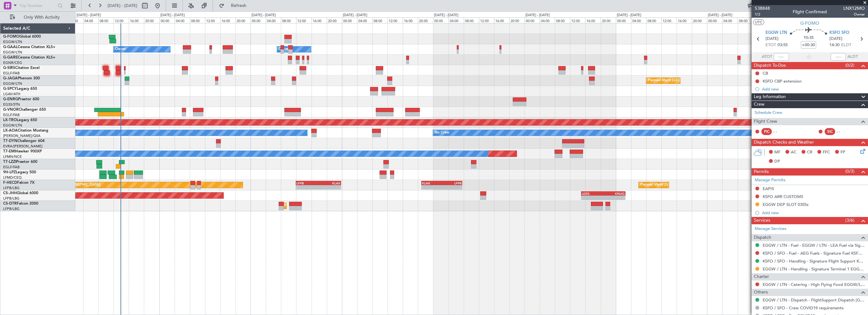
click at [509, 89] on div "- - EGGW 03:55 Z KSFO 14:45 Z - - KSFO 22:15 Z EGGW 08:00 Z A/C Unavailable Own…" at bounding box center [471, 117] width 792 height 188
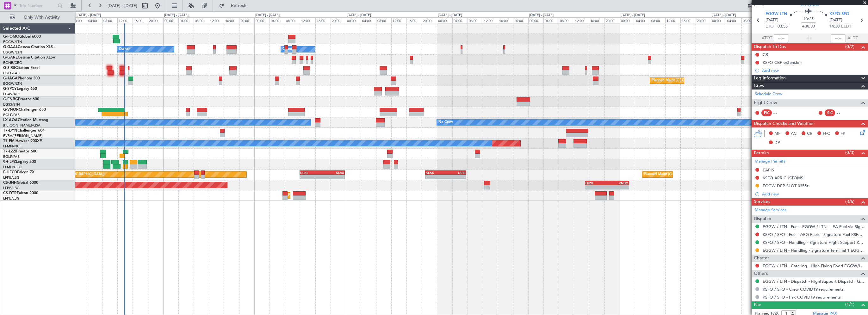
scroll to position [36, 0]
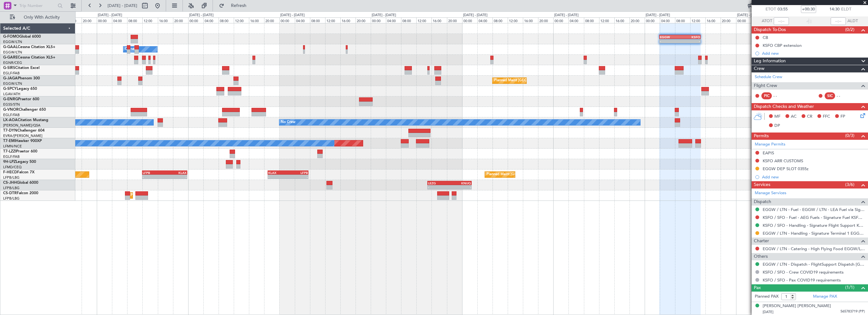
click at [356, 51] on div "- - EGGW 03:55 Z KSFO 14:45 Z - - KSFO 22:15 Z EGGW 08:00 Z A/C Unavailable Own…" at bounding box center [471, 111] width 792 height 177
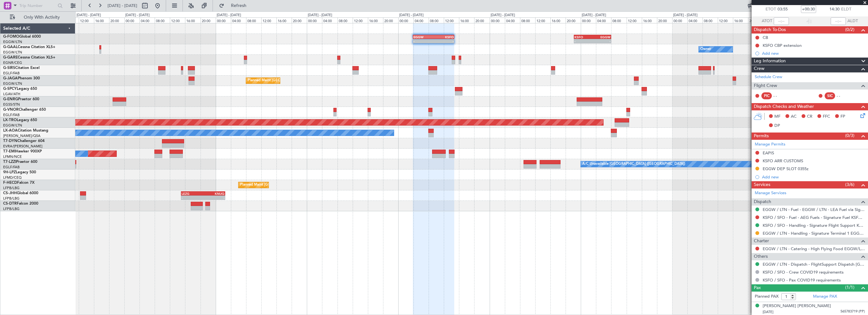
click at [525, 56] on div "- - EGGW 03:55 Z KSFO 14:45 Z - - KSFO 22:15 Z EGGW 08:00 Z Owner Owner A/C Una…" at bounding box center [471, 117] width 792 height 188
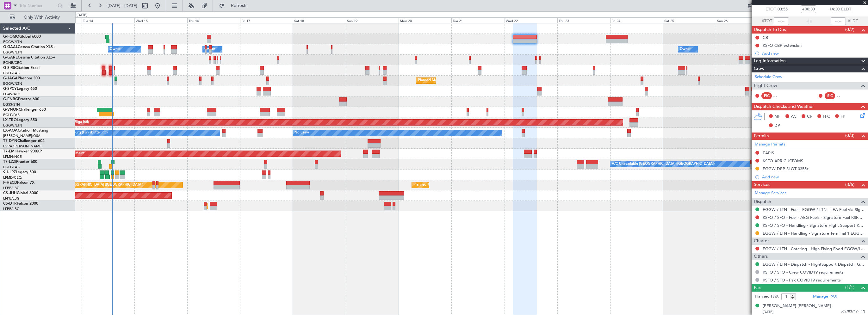
click at [594, 249] on div "Owner A/C Unavailable Owner Owner A/C Unavailable Owner Planned Maint [GEOGRAPH…" at bounding box center [471, 169] width 793 height 292
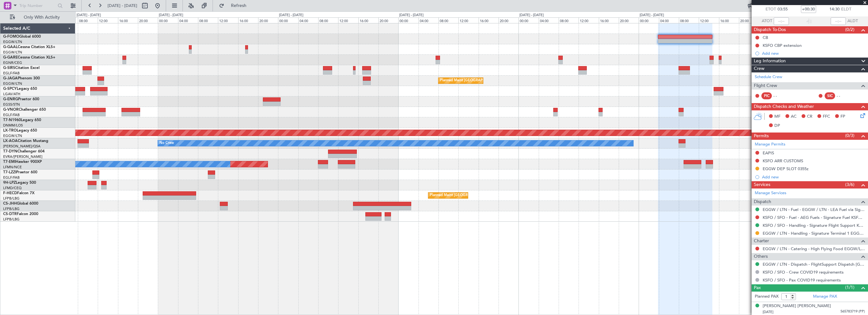
click at [557, 284] on div "A/C Unavailable Owner Owner Planned Maint [GEOGRAPHIC_DATA] ([GEOGRAPHIC_DATA])…" at bounding box center [471, 169] width 793 height 292
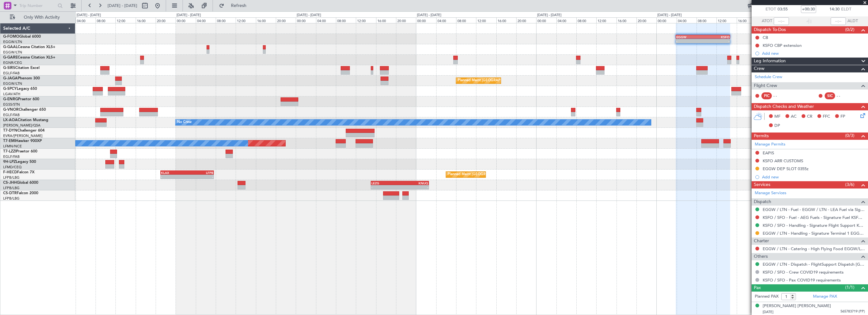
click at [557, 281] on div "EGGW 03:55 Z KSFO 14:45 Z - - - - KSFO 22:15 Z EGGW 08:00 Z A/C Unavailable Own…" at bounding box center [471, 169] width 793 height 292
click at [551, 277] on div "EGGW 03:55 Z KSFO 14:45 Z - - - - KSFO 22:15 Z EGGW 08:00 Z A/C Unavailable Own…" at bounding box center [471, 169] width 793 height 292
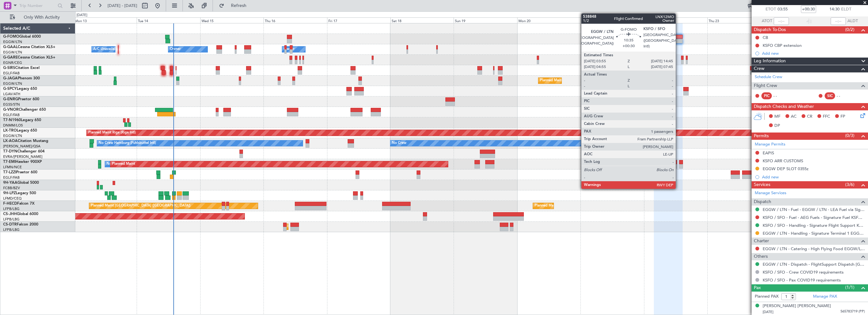
click at [679, 38] on div at bounding box center [668, 37] width 29 height 4
click at [678, 35] on div at bounding box center [668, 37] width 29 height 4
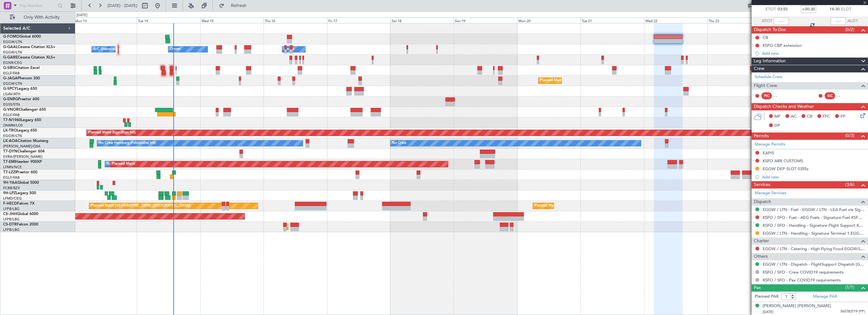
click at [864, 1] on div at bounding box center [810, 2] width 116 height 5
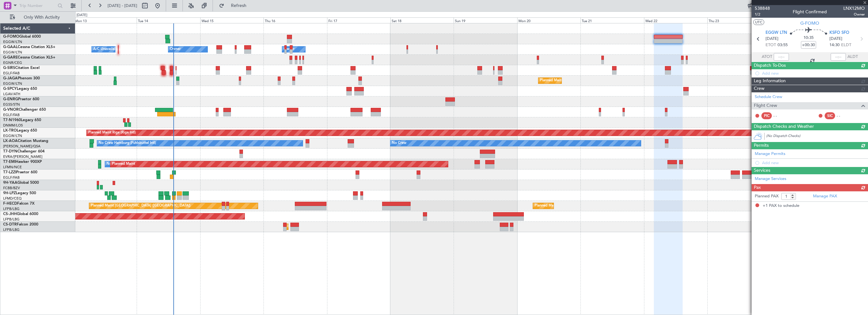
scroll to position [0, 0]
click at [868, 9] on html "[DATE] - [DATE] Refresh Quick Links Only With Activity A/C Unavailable Owner Ow…" at bounding box center [434, 157] width 868 height 315
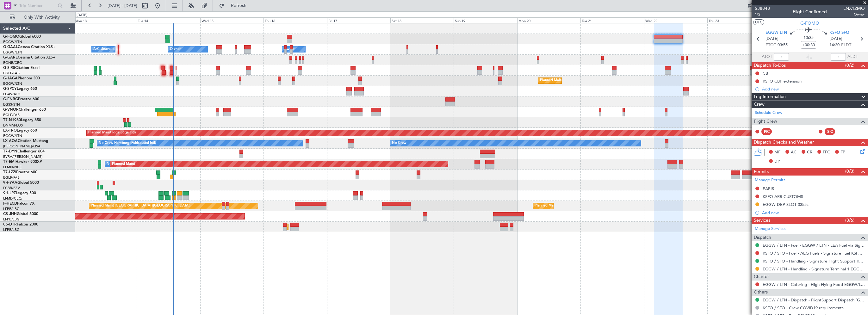
click at [865, 1] on span at bounding box center [865, 3] width 6 height 6
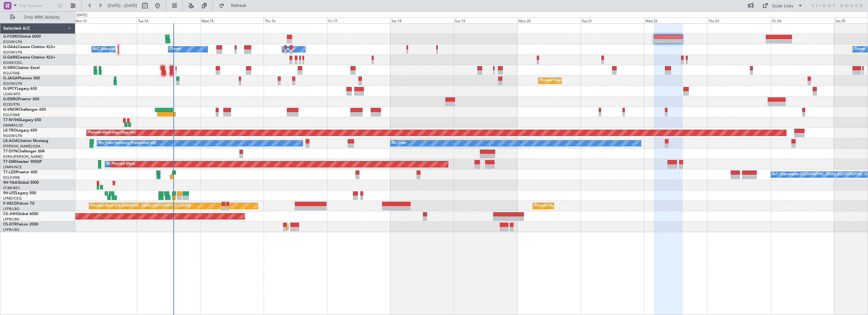
type input "0"
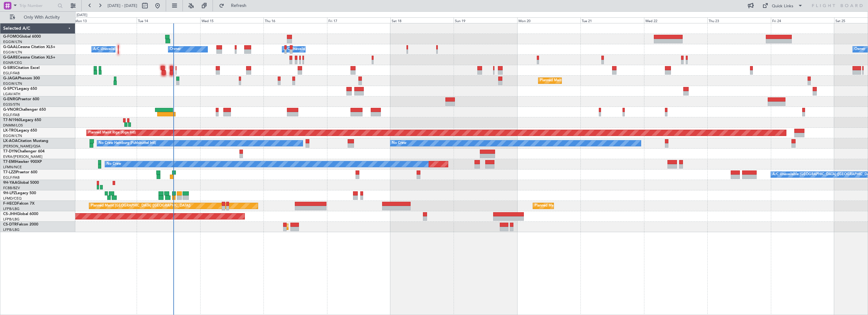
click at [665, 204] on div "Planned Maint [GEOGRAPHIC_DATA] ([GEOGRAPHIC_DATA]) Planned Maint [GEOGRAPHIC_D…" at bounding box center [471, 206] width 792 height 10
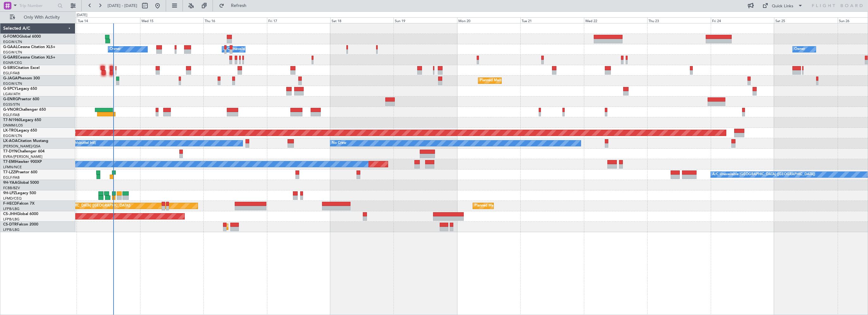
click at [450, 52] on div "Owner Owner A/C Unavailable Owner A/C Unavailable Planned Maint [GEOGRAPHIC_DAT…" at bounding box center [471, 127] width 792 height 209
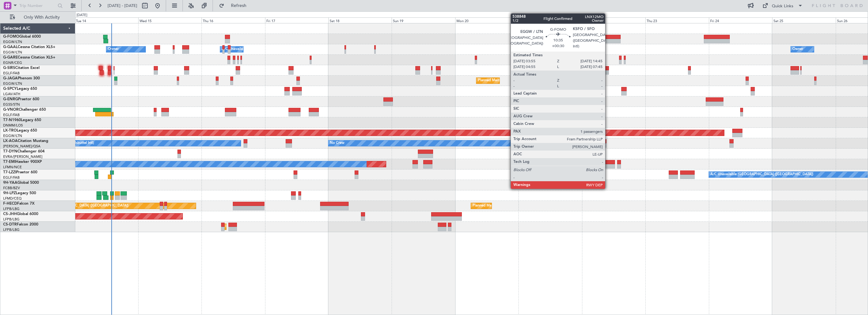
click at [608, 36] on div at bounding box center [606, 37] width 29 height 4
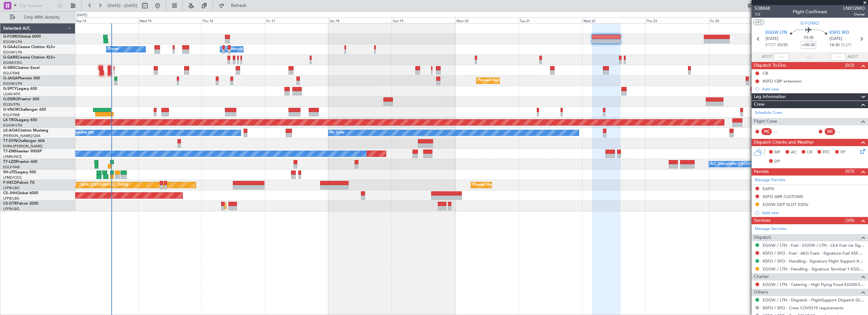
click at [458, 236] on div "Owner A/C Unavailable Owner Owner A/C Unavailable Planned Maint [GEOGRAPHIC_DAT…" at bounding box center [471, 169] width 793 height 292
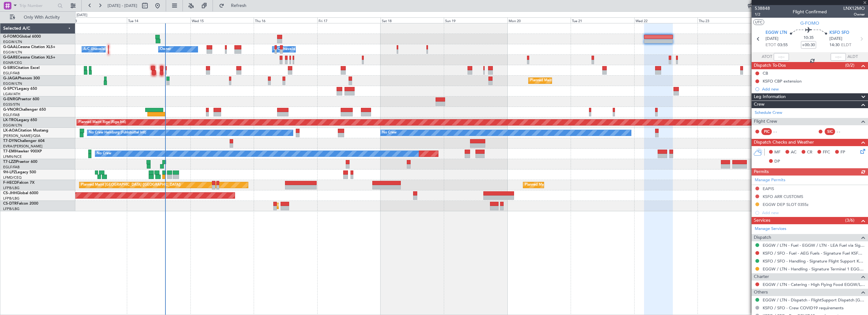
click at [267, 256] on div "Owner Owner A/C Unavailable Owner A/C Unavailable Planned Maint [GEOGRAPHIC_DAT…" at bounding box center [471, 169] width 793 height 292
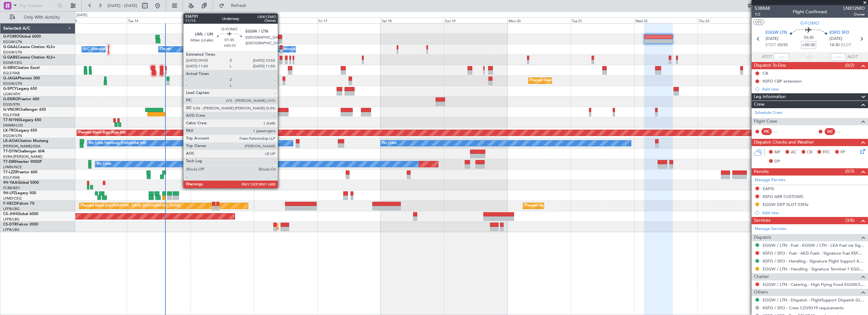
click at [281, 36] on div at bounding box center [279, 37] width 5 height 4
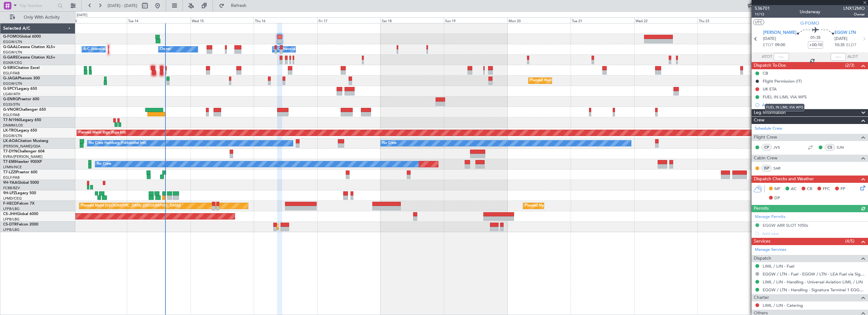
click at [800, 112] on mat-tooltip-component "FUEL IN LIML VIA WFS" at bounding box center [784, 107] width 48 height 17
click at [766, 112] on span "Leg Information" at bounding box center [770, 112] width 32 height 7
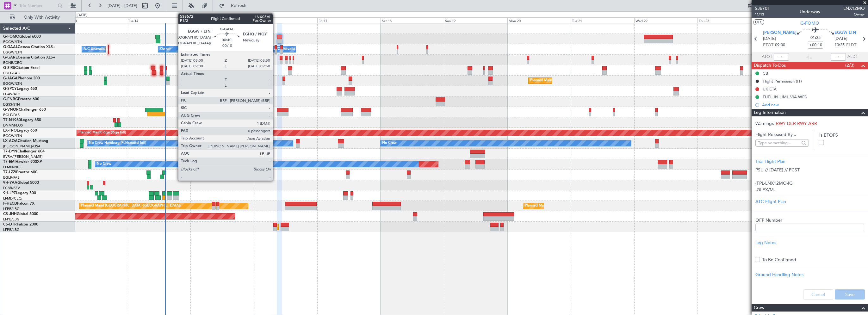
click at [276, 48] on div at bounding box center [276, 47] width 2 height 4
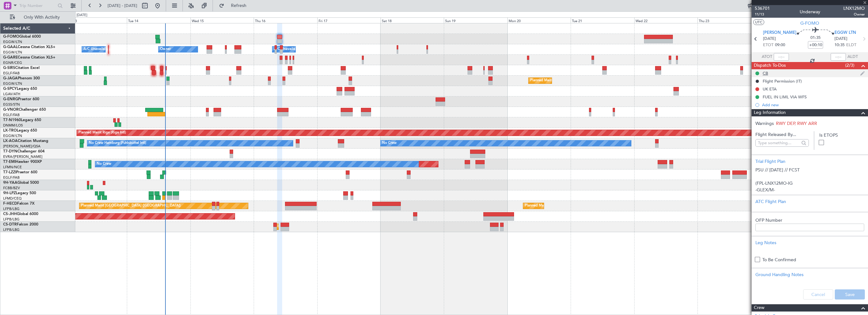
type input "-00:10"
type input "0"
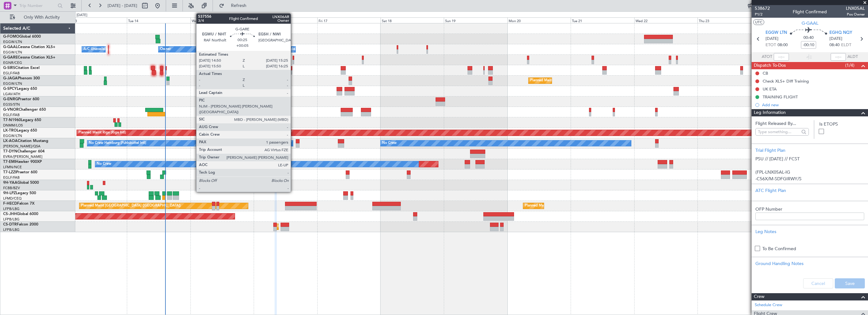
click at [294, 57] on div at bounding box center [294, 58] width 2 height 4
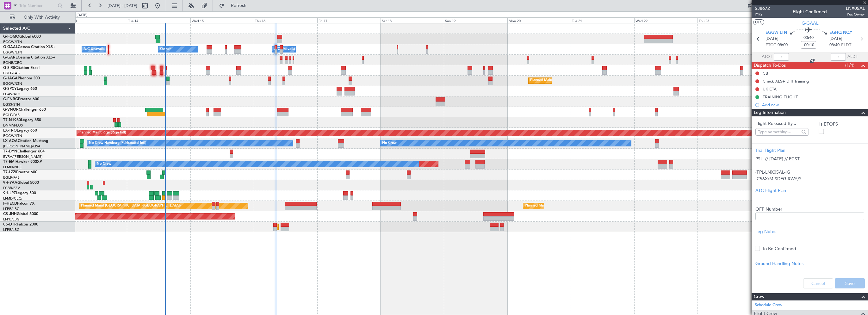
type input "+00:05"
type input "1"
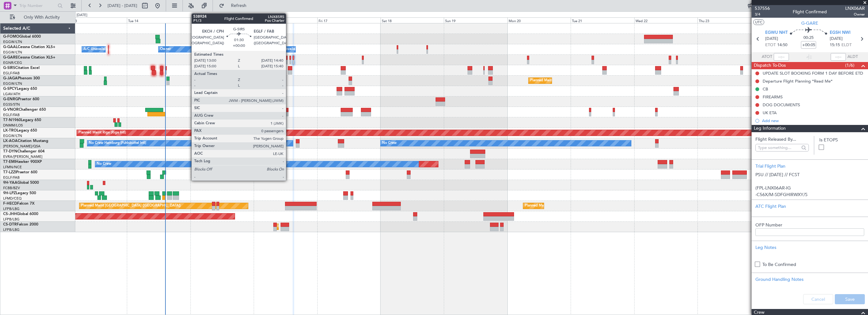
click at [289, 68] on div at bounding box center [290, 68] width 4 height 4
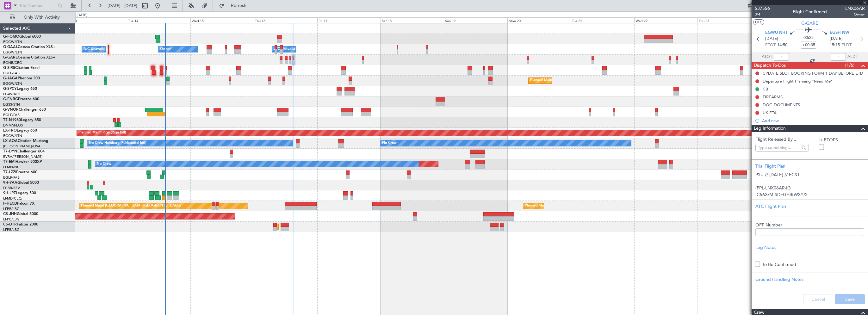
type input "0"
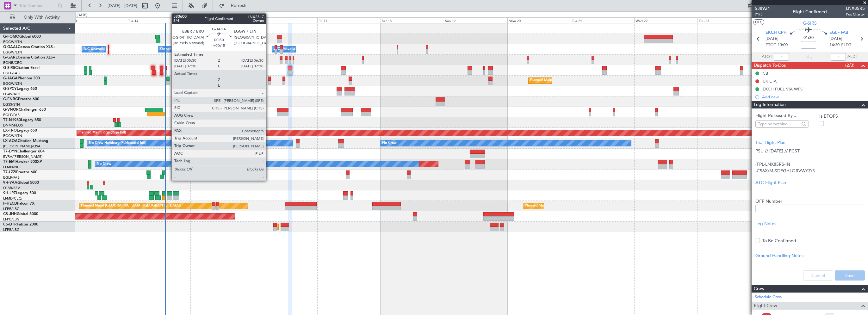
click at [269, 77] on div at bounding box center [269, 79] width 3 height 4
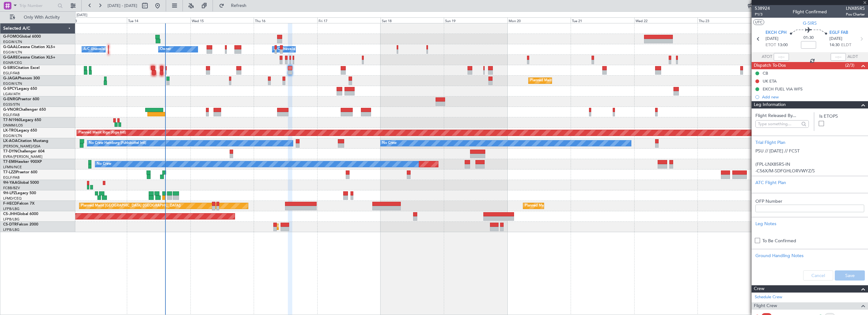
type input "+00:15"
type input "1"
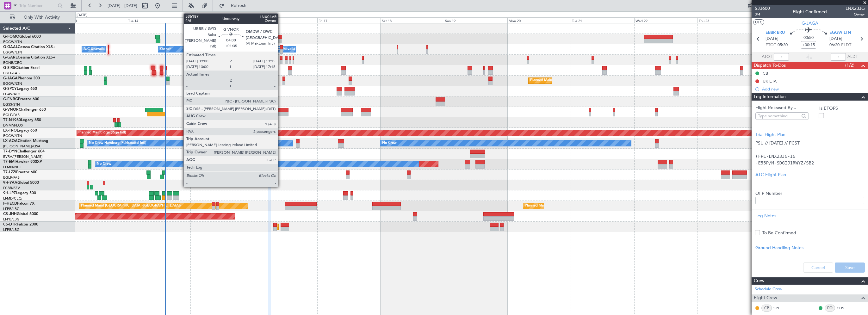
click at [281, 109] on div at bounding box center [282, 110] width 11 height 4
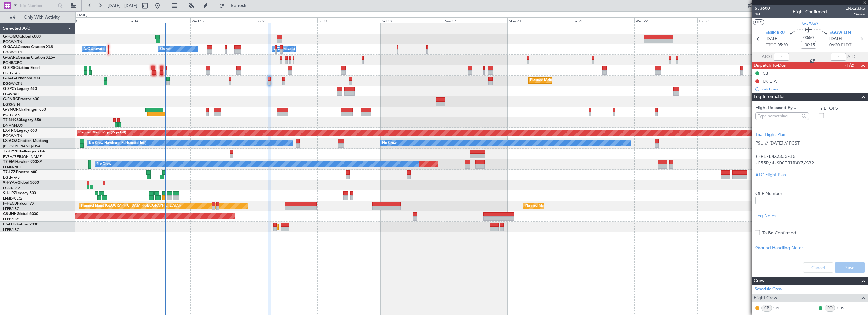
type input "+01:35"
type input "2"
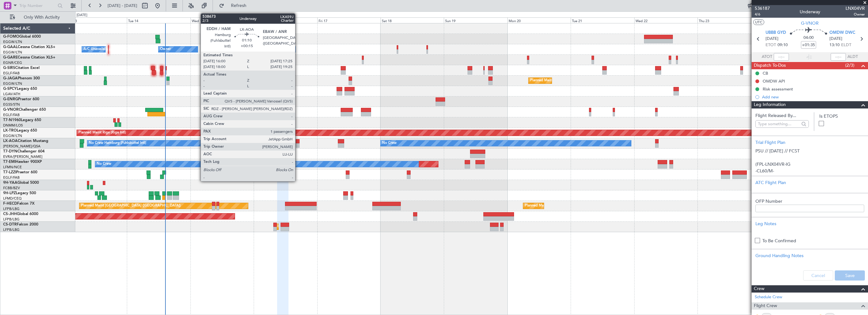
click at [298, 141] on div at bounding box center [298, 141] width 4 height 4
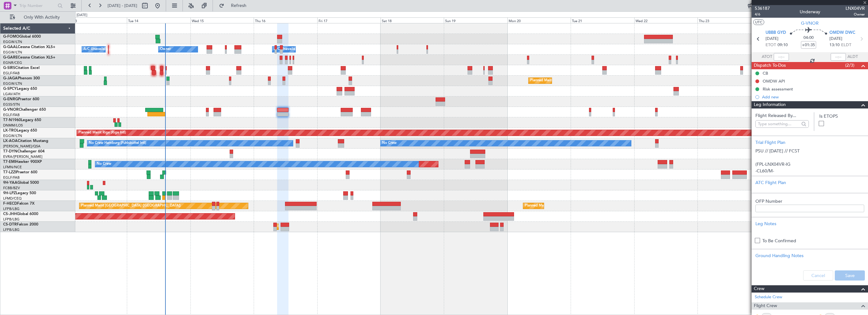
type input "+00:15"
type input "1"
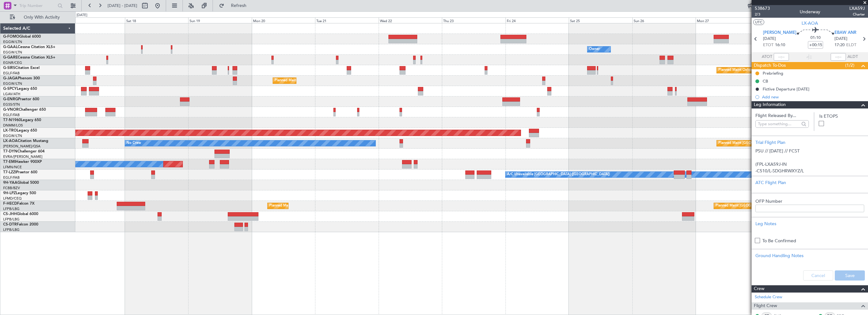
click at [240, 97] on div "Owner A/C Unavailable Owner Owner Owner Planned Maint [GEOGRAPHIC_DATA] ([GEOGR…" at bounding box center [471, 127] width 792 height 209
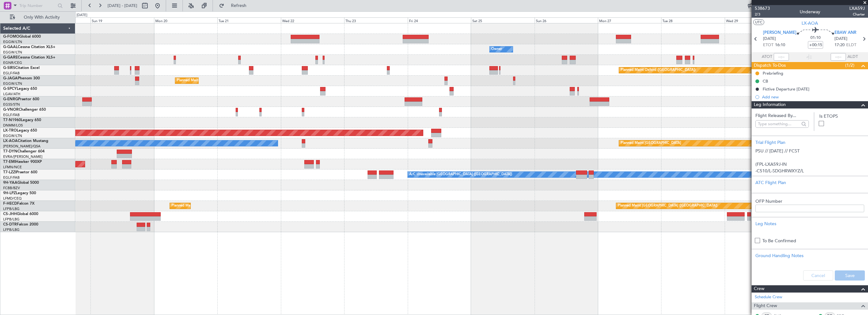
click at [308, 106] on div at bounding box center [471, 101] width 792 height 10
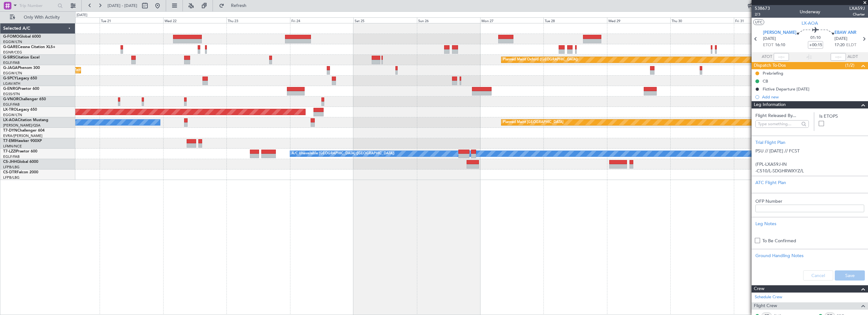
click at [476, 54] on div at bounding box center [471, 49] width 792 height 10
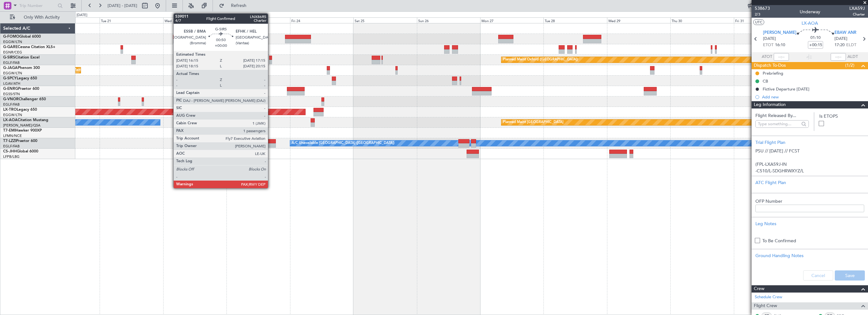
click at [271, 57] on div at bounding box center [270, 58] width 3 height 4
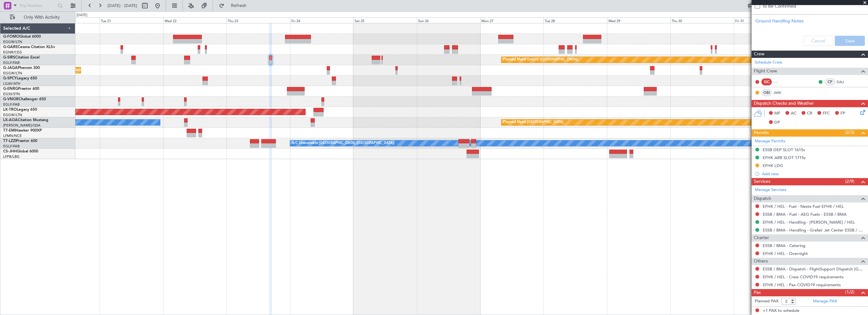
scroll to position [227, 0]
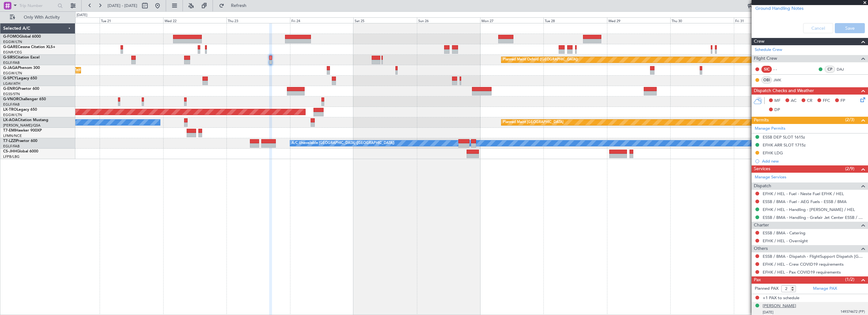
click at [788, 304] on div "[PERSON_NAME]" at bounding box center [780, 306] width 34 height 6
click at [220, 186] on div "Planned Maint Oxford ([GEOGRAPHIC_DATA]) Planned Maint [GEOGRAPHIC_DATA] Planne…" at bounding box center [471, 169] width 793 height 292
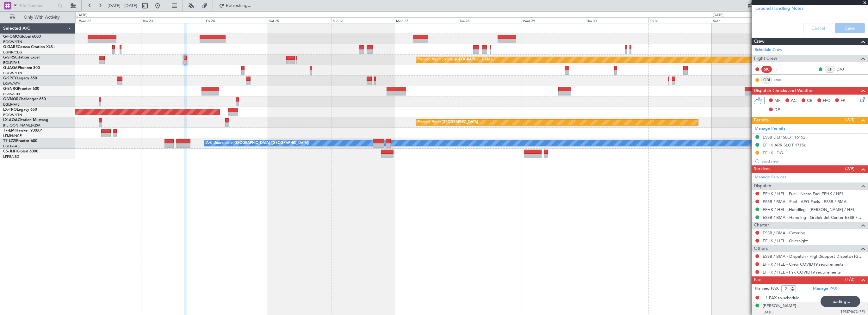
click at [327, 201] on div "Planned Maint Oxford ([GEOGRAPHIC_DATA]) Planned Maint [GEOGRAPHIC_DATA] Planne…" at bounding box center [471, 169] width 793 height 292
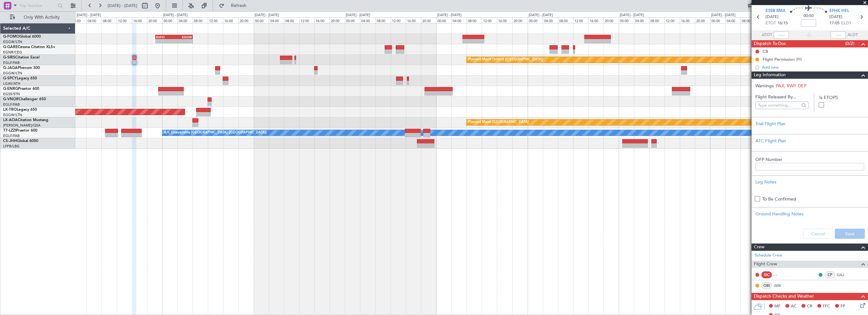
scroll to position [0, 0]
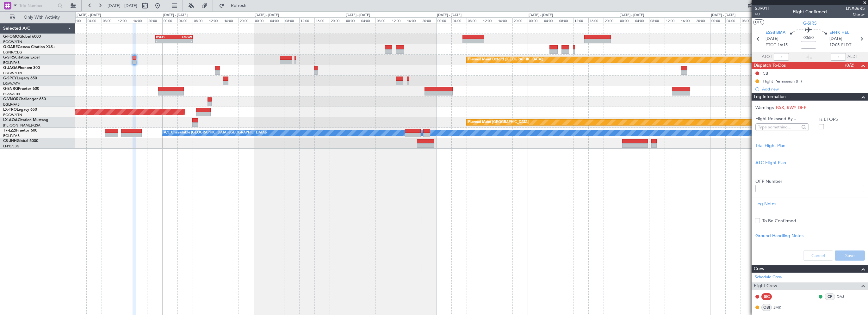
click at [863, 3] on span at bounding box center [865, 3] width 6 height 6
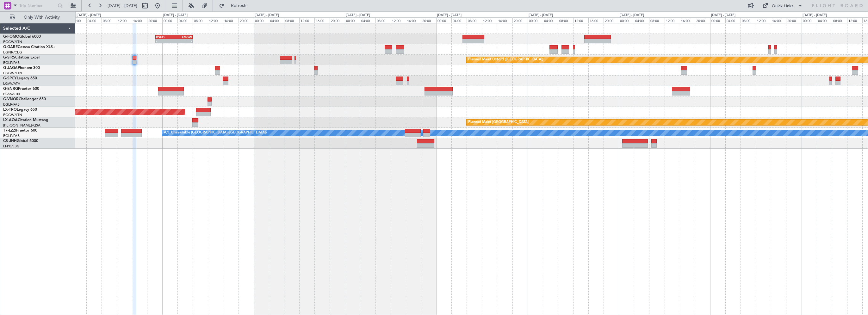
type input "0"
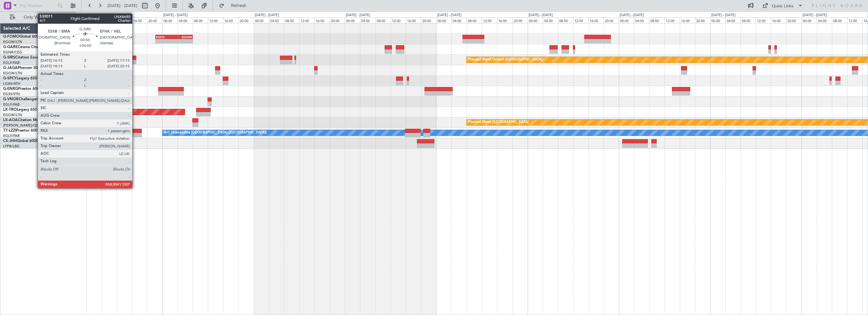
click at [135, 57] on div at bounding box center [135, 58] width 4 height 4
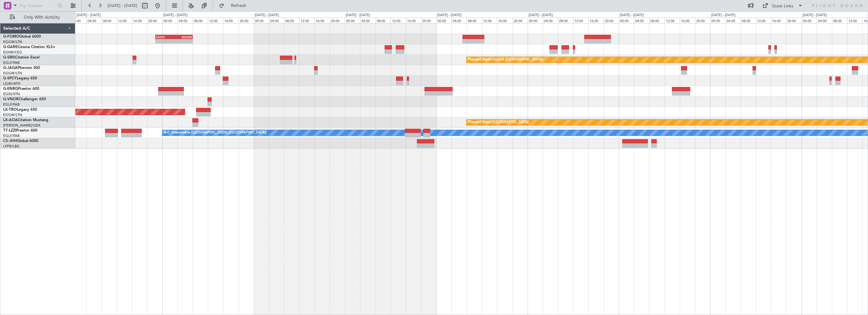
click at [179, 194] on div "- - KSFO 22:15 Z EGGW 08:00 Z EGGW 03:55 Z KSFO 14:45 Z - - Planned Maint [GEOG…" at bounding box center [471, 169] width 793 height 292
click at [163, 7] on button at bounding box center [157, 6] width 10 height 10
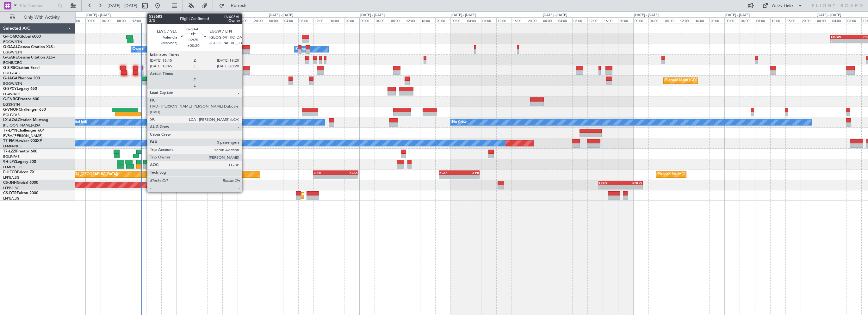
click at [245, 49] on div at bounding box center [245, 51] width 10 height 4
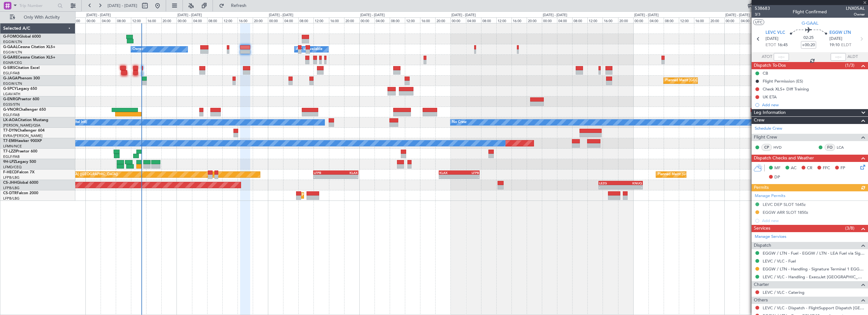
click at [776, 212] on div "Manage Permits LEVC DEP SLOT 1645z EGGW ARR SLOT 1850z Add new" at bounding box center [810, 208] width 116 height 34
click at [803, 210] on div "Manage Permits LEVC DEP SLOT 1645z EGGW ARR SLOT 1850z Add new" at bounding box center [810, 208] width 116 height 34
click at [788, 211] on div "Manage Permits LEVC DEP SLOT 1645z EGGW ARR SLOT 1850z Add new" at bounding box center [810, 208] width 116 height 34
click at [798, 213] on div "EGGW ARR SLOT 1850z" at bounding box center [786, 212] width 46 height 5
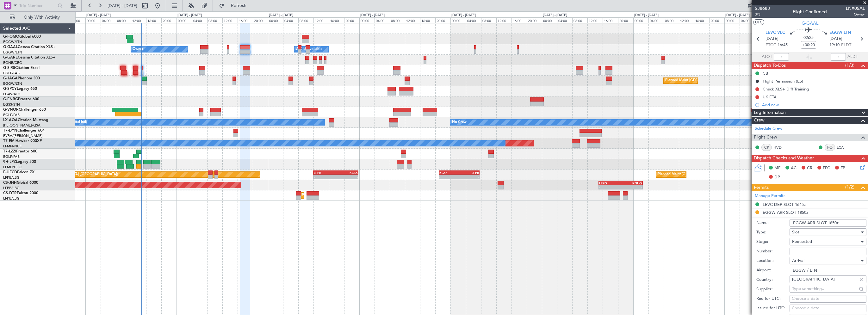
drag, startPoint x: 834, startPoint y: 222, endPoint x: 830, endPoint y: 222, distance: 4.8
click at [830, 222] on input "EGGW ARR SLOT 1850z" at bounding box center [828, 223] width 77 height 8
type input "EGGW ARR SLOT 1900z"
click at [800, 240] on span "Requested" at bounding box center [802, 242] width 20 height 6
click at [803, 288] on span "Received OK" at bounding box center [825, 291] width 66 height 9
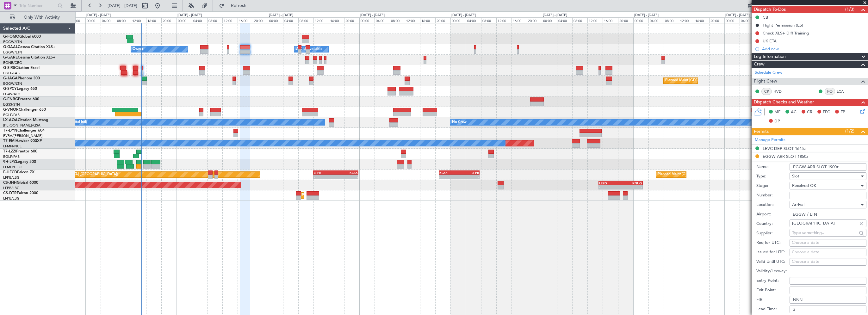
scroll to position [127, 0]
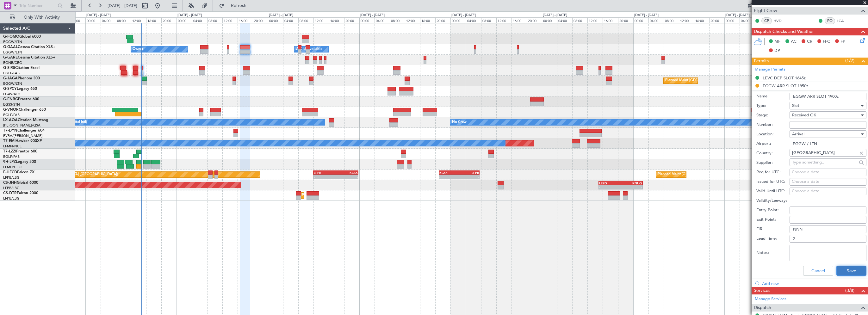
click at [836, 269] on button "Save" at bounding box center [851, 271] width 30 height 10
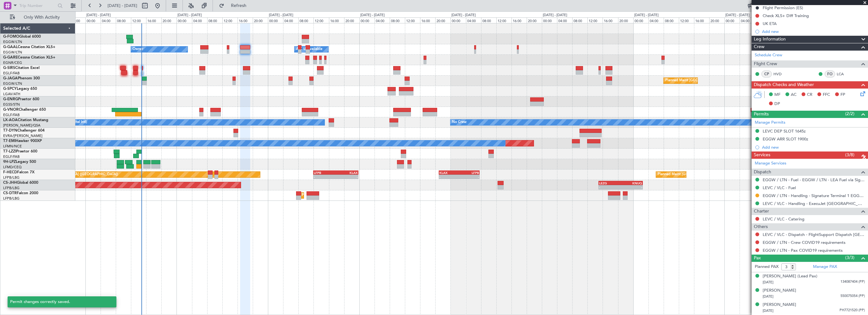
scroll to position [72, 0]
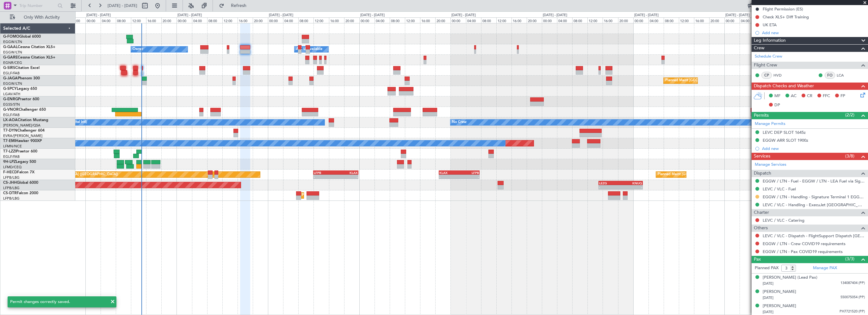
click at [757, 195] on button at bounding box center [757, 197] width 4 height 4
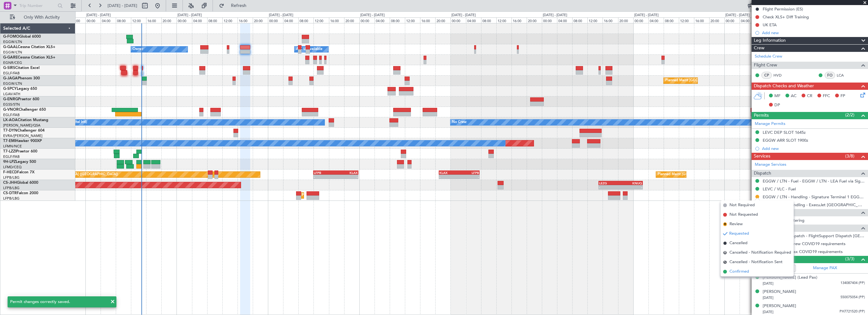
click at [741, 270] on span "Confirmed" at bounding box center [739, 272] width 20 height 6
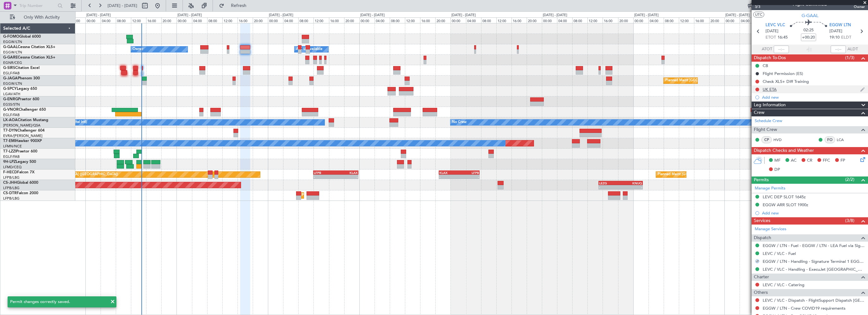
scroll to position [0, 0]
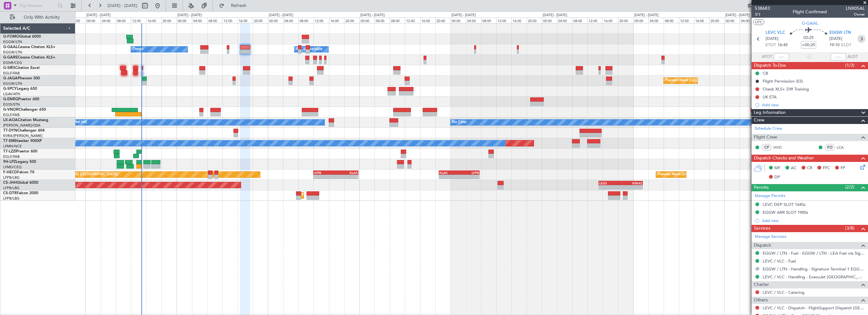
click at [857, 38] on icon at bounding box center [861, 39] width 8 height 8
type input "-00:10"
type input "0"
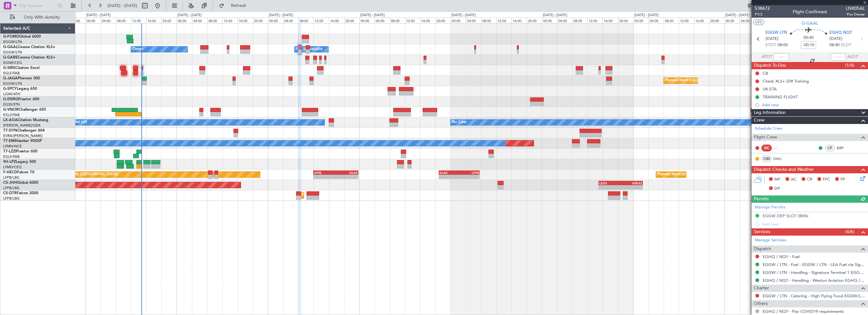
scroll to position [33, 0]
click at [795, 213] on div "EGGW DEP SLOT 0800z" at bounding box center [786, 215] width 46 height 5
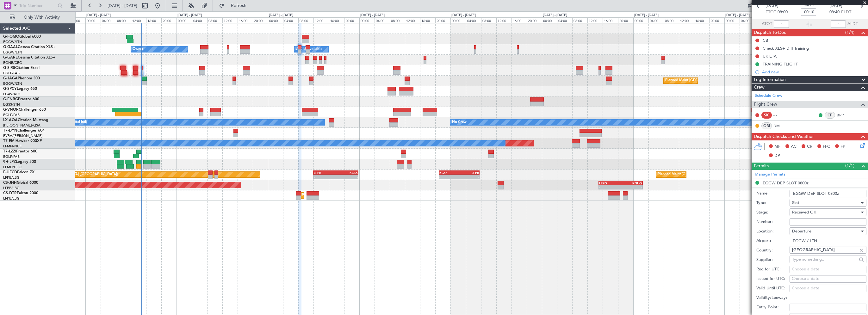
drag, startPoint x: 836, startPoint y: 192, endPoint x: 832, endPoint y: 193, distance: 4.4
click at [832, 193] on input "EGGW DEP SLOT 0800z" at bounding box center [828, 194] width 77 height 8
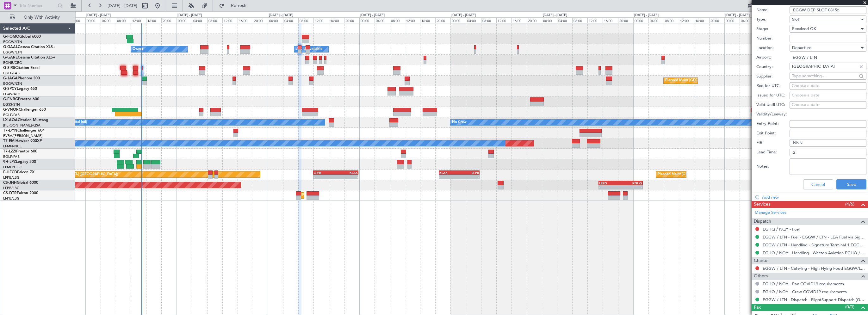
scroll to position [221, 0]
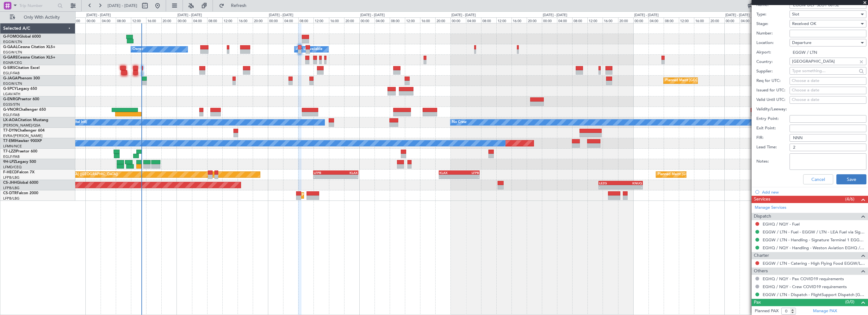
type input "EGGW DEP SLOT 0815z"
click at [849, 178] on button "Save" at bounding box center [851, 179] width 30 height 10
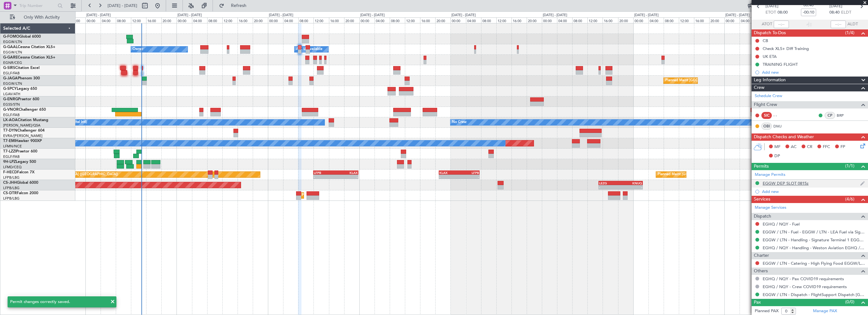
scroll to position [0, 0]
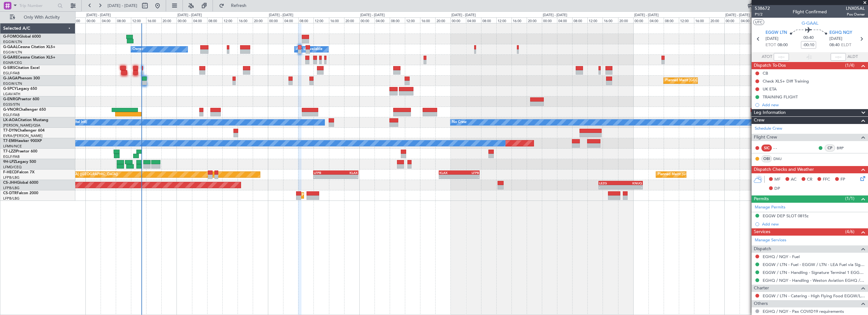
click at [195, 253] on div "- - EGGW 03:55 Z KSFO 14:45 Z - - KSFO 22:15 Z EGGW 08:00 Z Owner A/C Unavailab…" at bounding box center [471, 169] width 793 height 292
drag, startPoint x: 257, startPoint y: 5, endPoint x: 241, endPoint y: 0, distance: 16.4
click at [252, 5] on span "Refresh" at bounding box center [239, 5] width 27 height 4
click at [252, 3] on span "Refresh" at bounding box center [239, 5] width 27 height 4
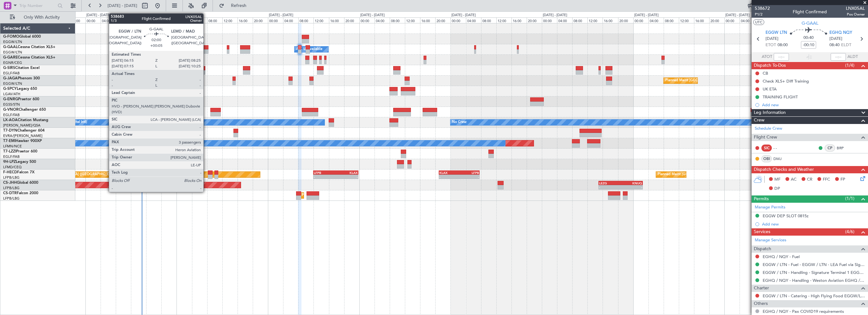
click at [206, 47] on div at bounding box center [204, 47] width 9 height 4
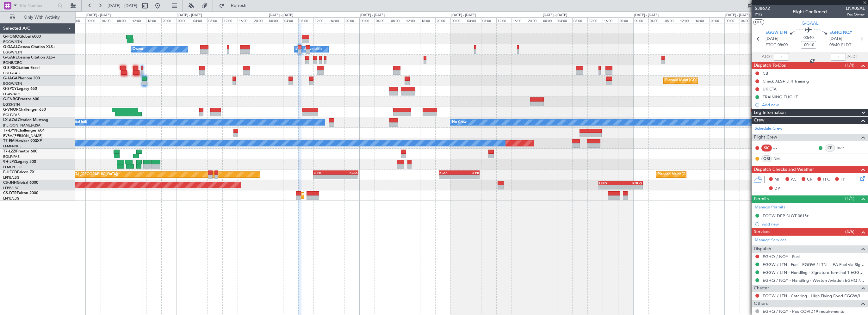
type input "+00:05"
type input "3"
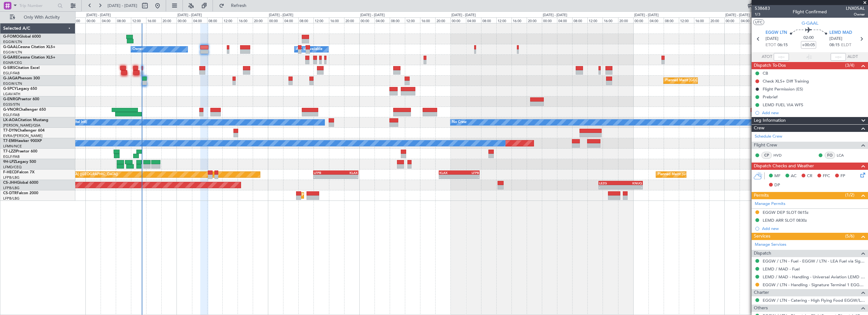
click at [789, 213] on div "EGGW DEP SLOT 0615z" at bounding box center [786, 212] width 46 height 5
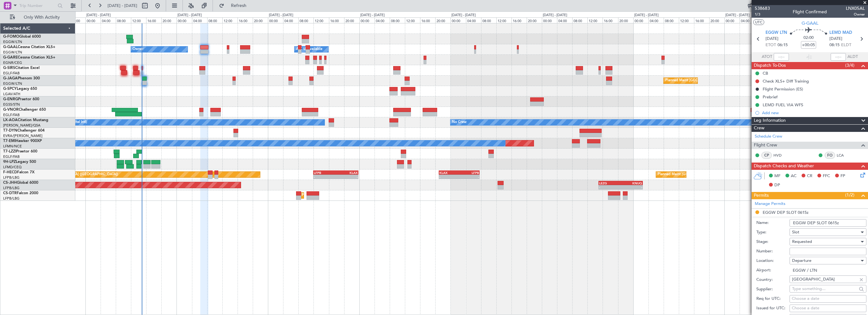
drag, startPoint x: 837, startPoint y: 220, endPoint x: 832, endPoint y: 220, distance: 5.1
click at [832, 220] on input "EGGW DEP SLOT 0615z" at bounding box center [828, 223] width 77 height 8
type input "EGGW DEP SLOT 0630z"
click at [812, 241] on div "Requested" at bounding box center [825, 241] width 67 height 9
click at [809, 289] on span "Received OK" at bounding box center [825, 291] width 66 height 9
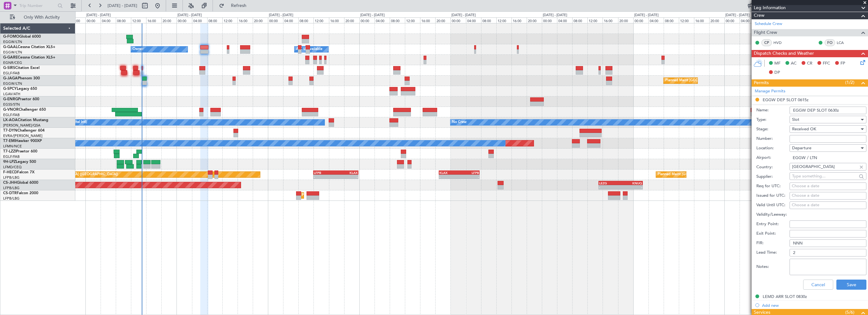
scroll to position [158, 0]
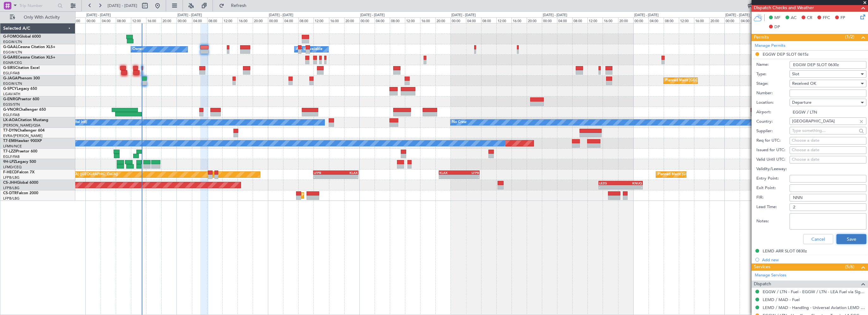
click at [842, 236] on button "Save" at bounding box center [851, 239] width 30 height 10
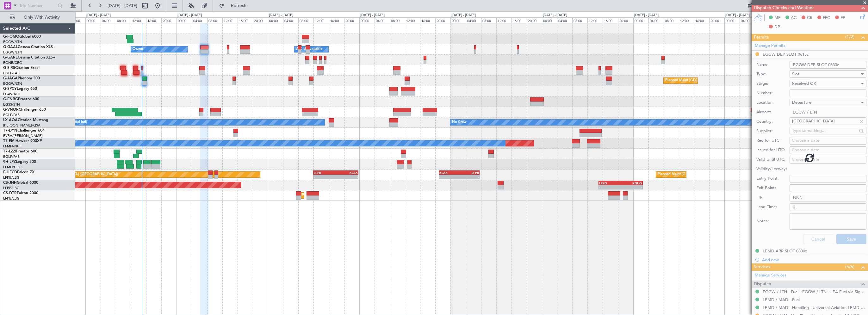
scroll to position [80, 0]
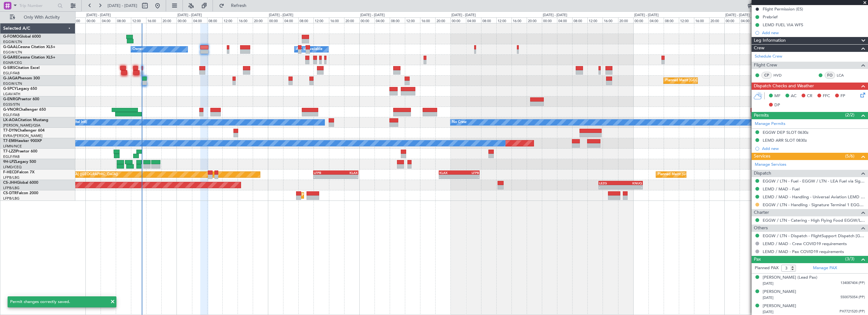
click at [757, 204] on button at bounding box center [757, 205] width 4 height 4
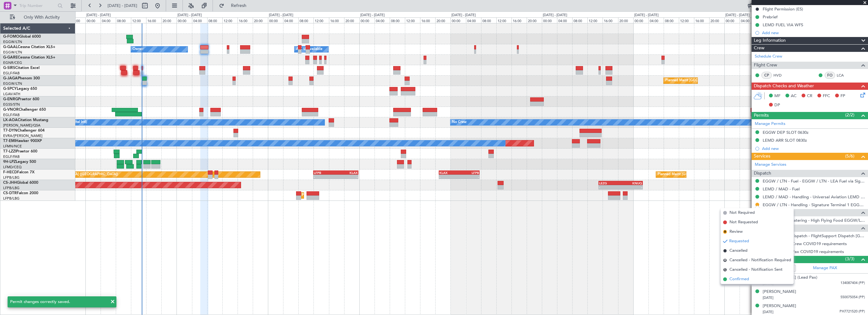
click at [744, 281] on span "Confirmed" at bounding box center [739, 279] width 20 height 6
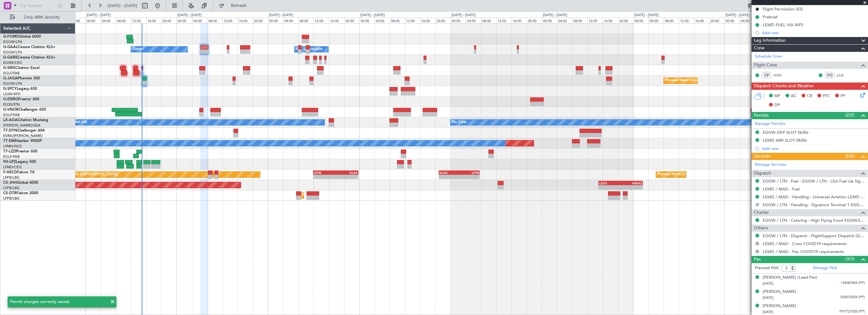
click at [647, 271] on div "- - EGGW 03:55 Z KSFO 14:45 Z - - KSFO 22:15 Z EGGW 08:00 Z Owner A/C Unavailab…" at bounding box center [471, 169] width 793 height 292
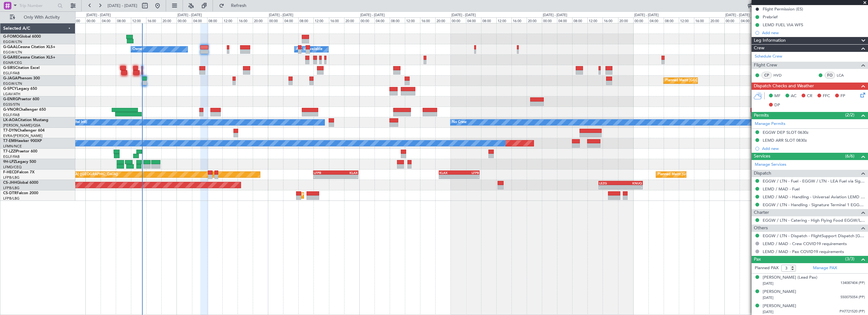
click at [251, 262] on div "- - EGGW 03:55 Z KSFO 14:45 Z - - KSFO 22:15 Z EGGW 08:00 Z Owner Owner A/C Una…" at bounding box center [471, 169] width 793 height 292
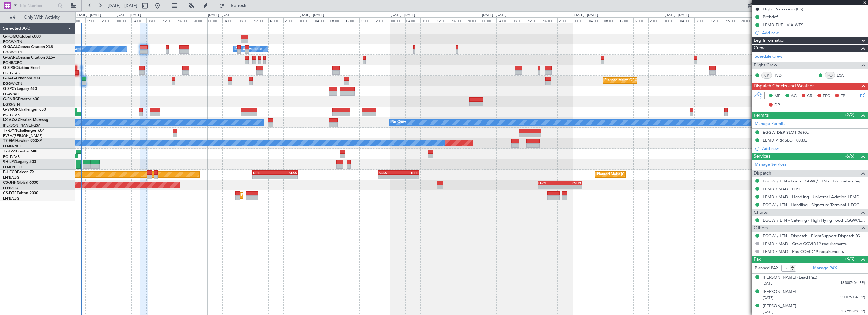
click at [207, 102] on div at bounding box center [471, 101] width 792 height 10
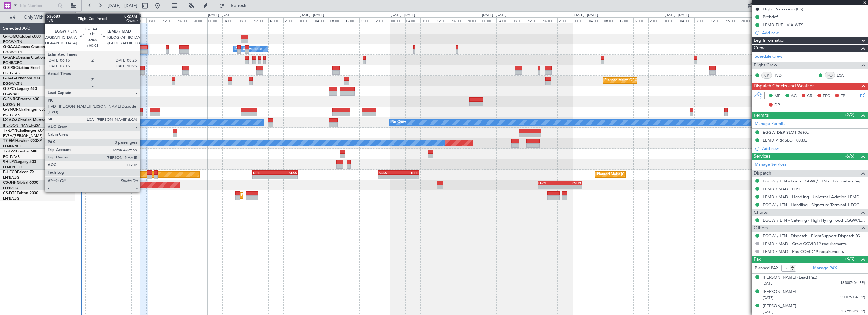
click at [143, 46] on div at bounding box center [143, 47] width 9 height 4
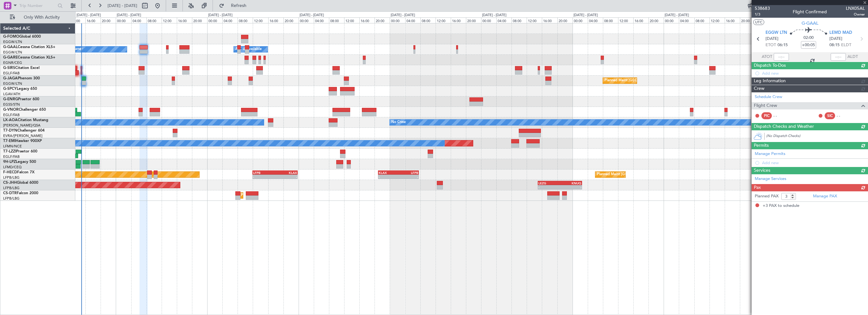
scroll to position [0, 0]
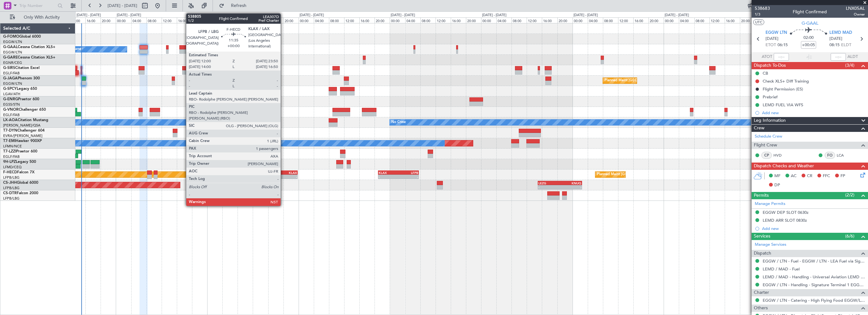
click at [283, 171] on div "KLAX" at bounding box center [286, 173] width 22 height 4
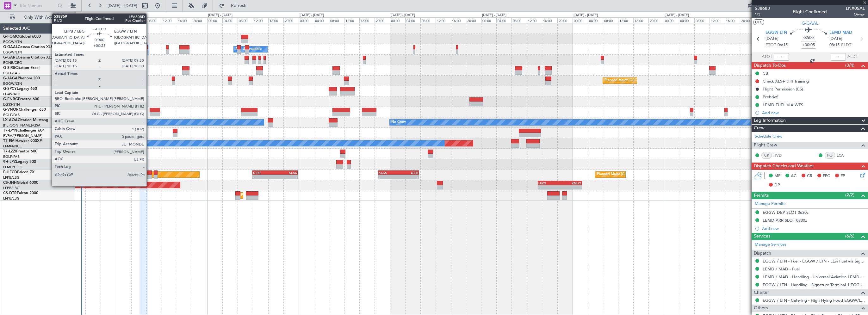
type input "1"
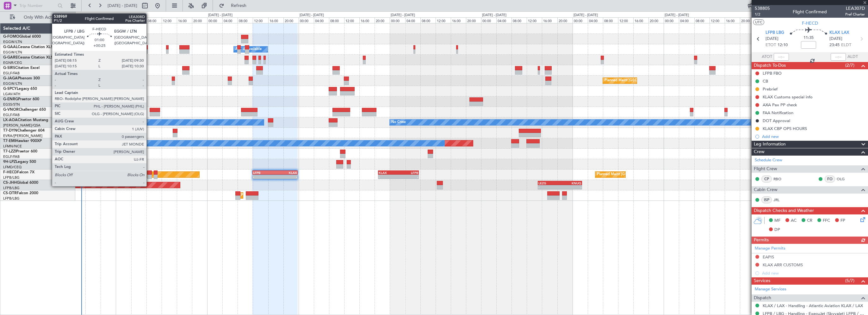
click at [149, 173] on div at bounding box center [149, 172] width 5 height 4
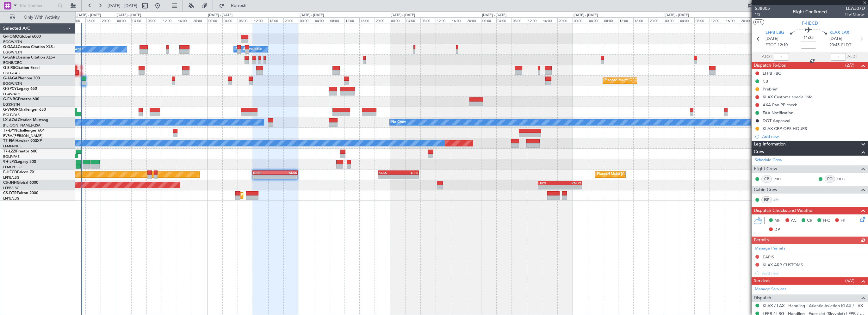
type input "+00:25"
type input "0"
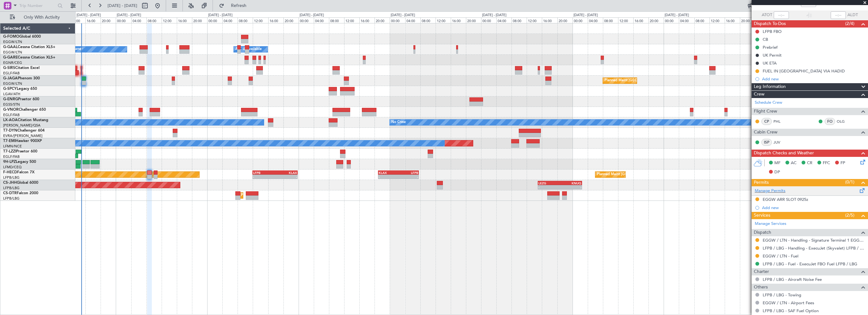
scroll to position [66, 0]
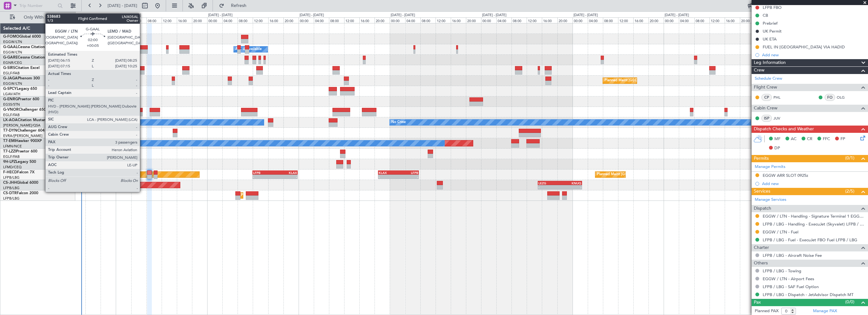
click at [143, 46] on div at bounding box center [143, 47] width 9 height 4
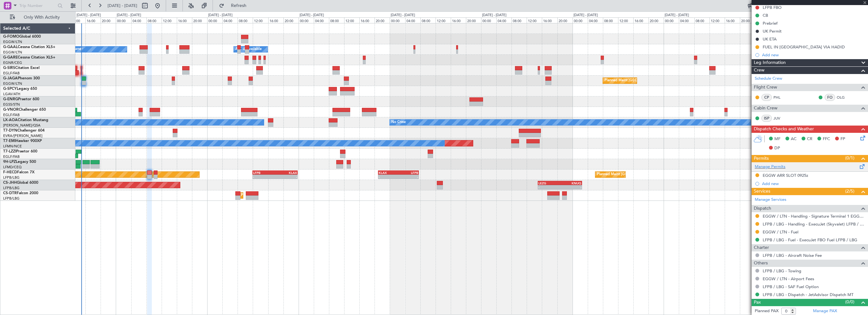
type input "+00:05"
type input "3"
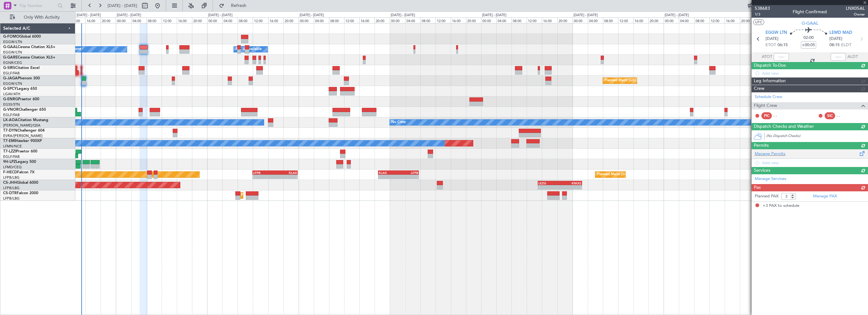
scroll to position [0, 0]
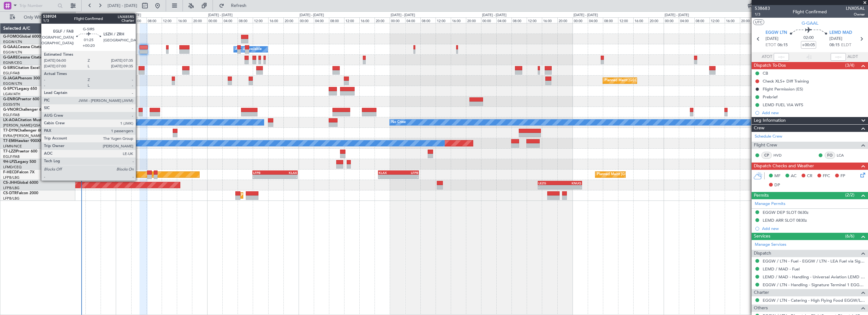
click at [139, 66] on div at bounding box center [142, 68] width 6 height 4
click at [143, 67] on div at bounding box center [142, 68] width 6 height 4
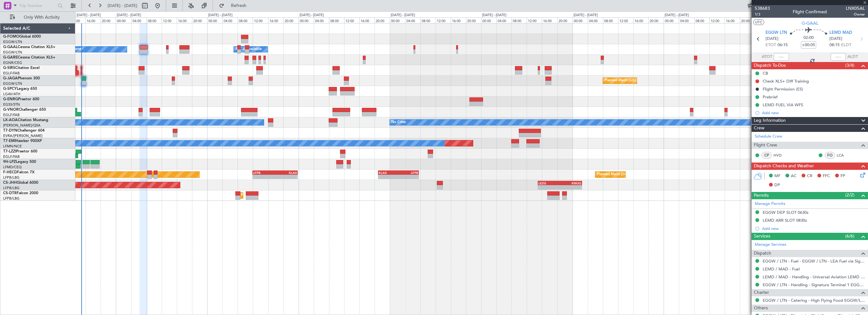
type input "+00:20"
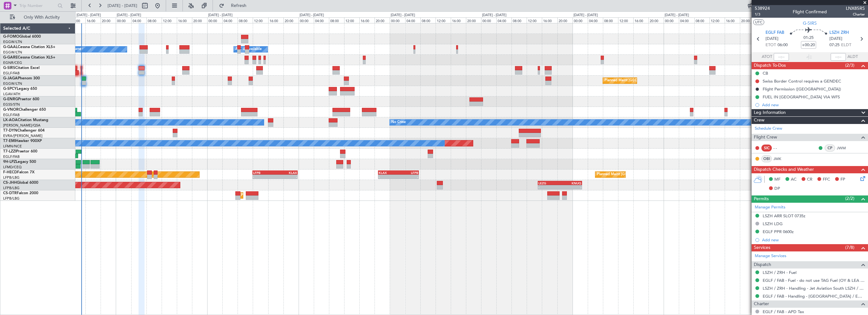
click at [226, 279] on div "- - EGGW 03:55 Z KSFO 14:45 Z - - KSFO 22:15 Z EGGW 08:00 Z Owner Owner A/C Una…" at bounding box center [471, 169] width 793 height 292
click at [213, 239] on div "- - EGGW 03:55 Z KSFO 14:45 Z - - KSFO 22:15 Z EGGW 08:00 Z Owner Owner A/C Una…" at bounding box center [471, 169] width 793 height 292
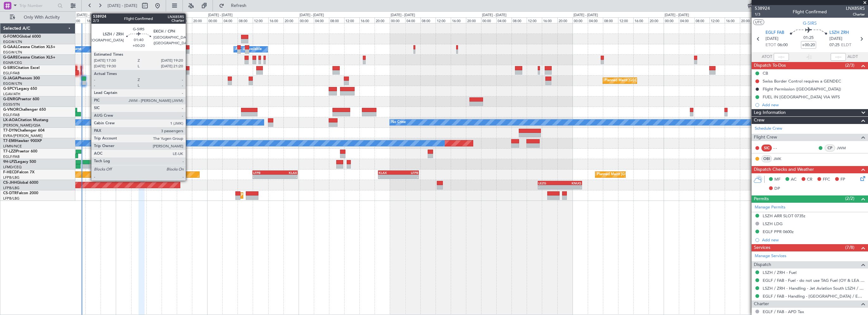
click at [189, 68] on div at bounding box center [185, 68] width 7 height 4
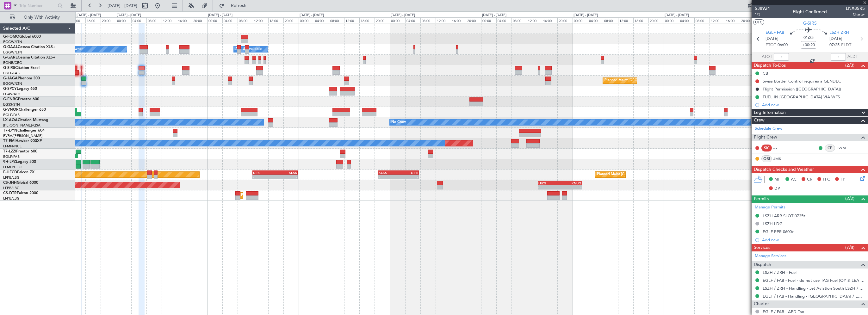
type input "3"
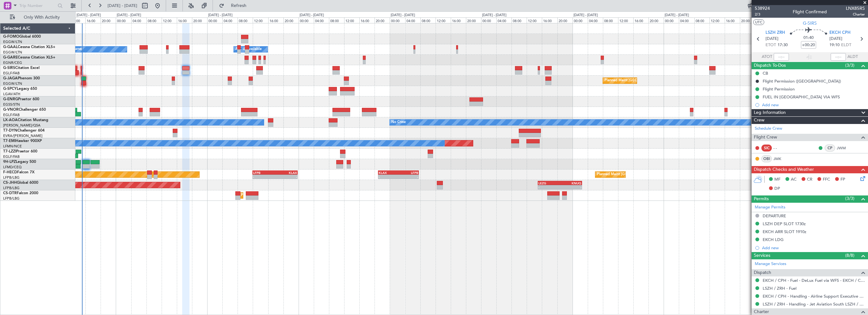
click at [209, 259] on div "- - EGGW 03:55 Z KSFO 14:45 Z - - KSFO 22:15 Z EGGW 08:00 Z Owner A/C Unavailab…" at bounding box center [471, 169] width 793 height 292
click at [252, 6] on span "Refresh" at bounding box center [239, 5] width 27 height 4
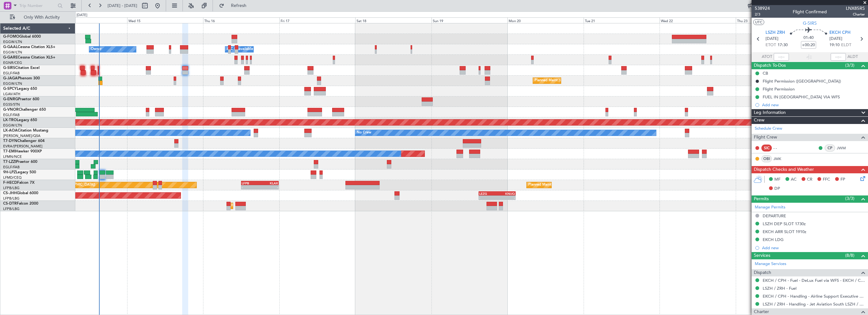
click at [279, 264] on div "Owner A/C Unavailable Owner A/C Unavailable Owner Planned Maint Oxford (Kidling…" at bounding box center [471, 169] width 793 height 292
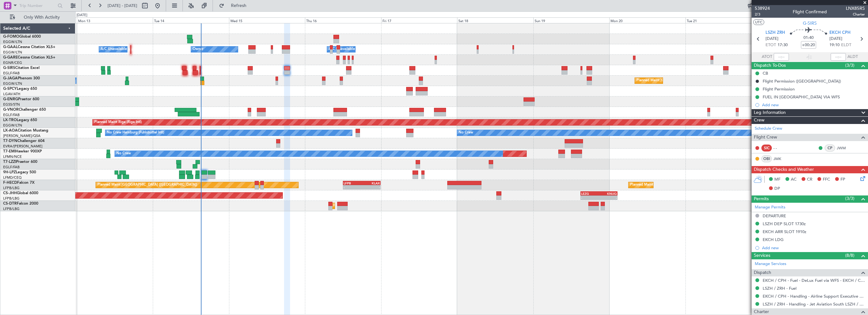
click at [334, 256] on div "Owner A/C Unavailable Owner A/C Unavailable Owner Planned Maint Paris (Le Bourg…" at bounding box center [471, 169] width 793 height 292
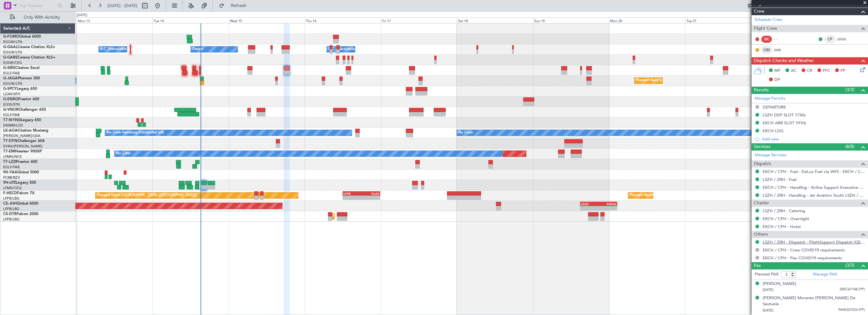
scroll to position [115, 0]
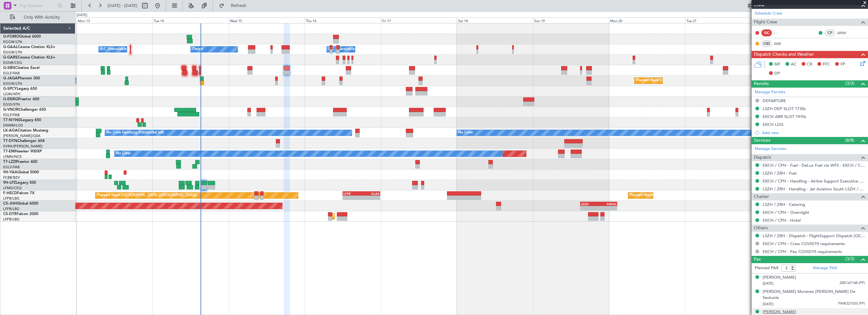
click at [785, 309] on div "Zoe Rula Hagen" at bounding box center [780, 312] width 34 height 6
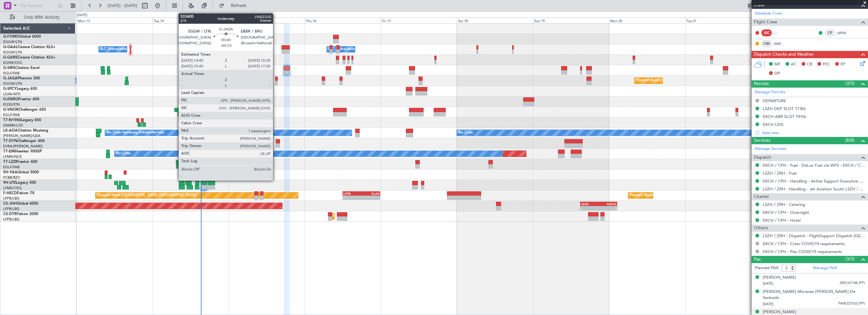
click at [276, 77] on div at bounding box center [276, 79] width 3 height 4
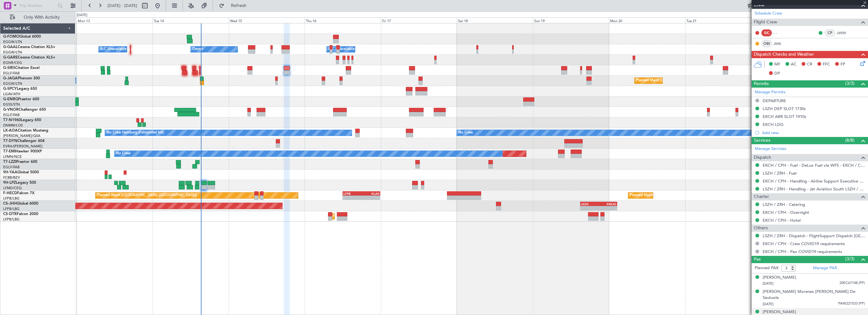
type input "-00:10"
type input "1"
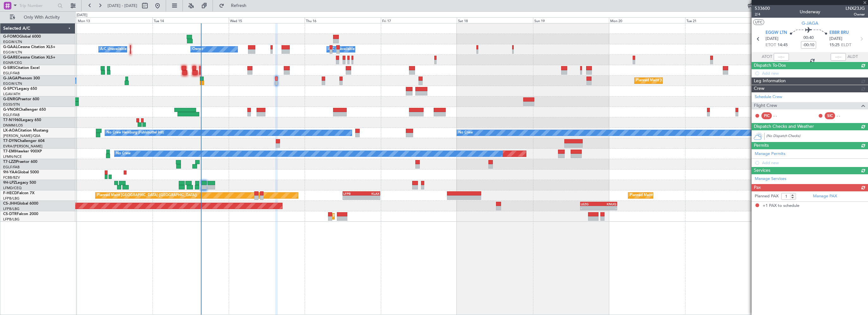
scroll to position [0, 0]
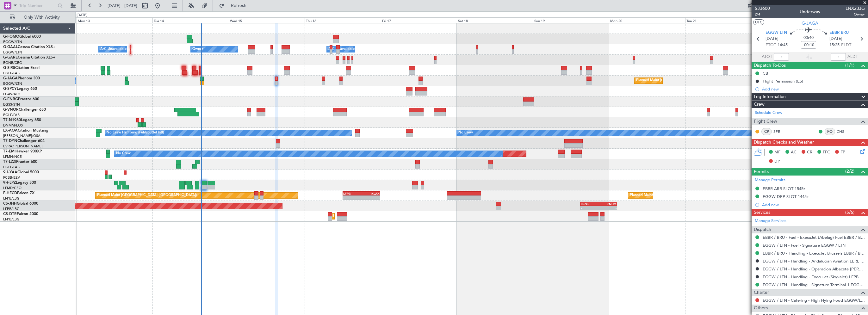
click at [547, 232] on div "Owner A/C Unavailable Owner A/C Unavailable Owner Planned Maint Paris (Le Bourg…" at bounding box center [471, 169] width 793 height 292
